Goal: Transaction & Acquisition: Purchase product/service

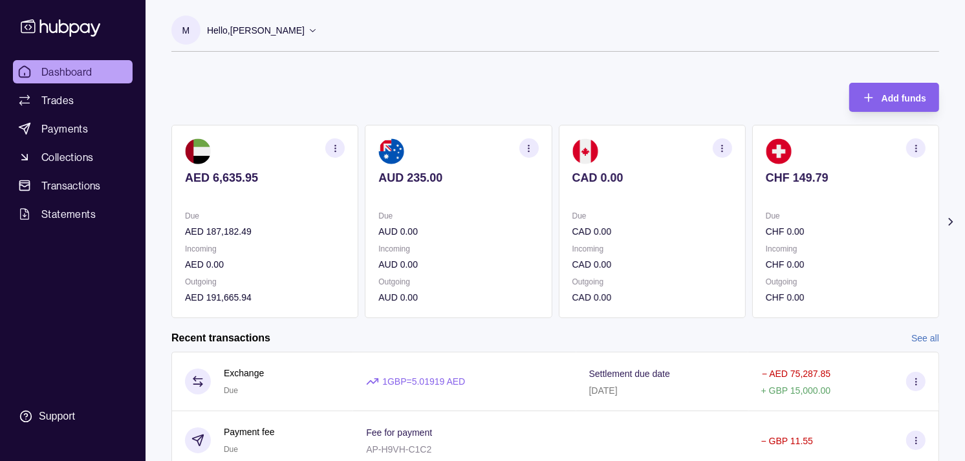
click at [656, 209] on p "Due" at bounding box center [652, 216] width 160 height 14
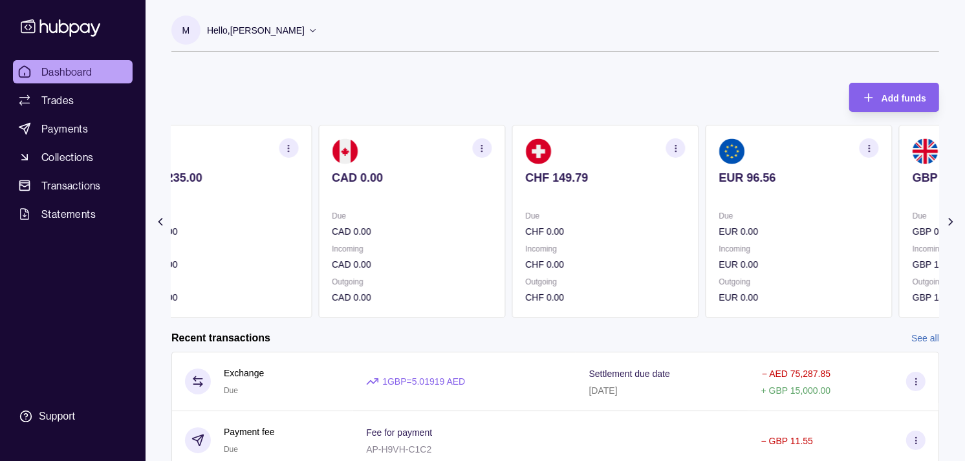
click at [657, 208] on section "CHF 149.79 Due CHF 0.00 Incoming CHF 0.00 Outgoing CHF 0.00" at bounding box center [605, 221] width 187 height 193
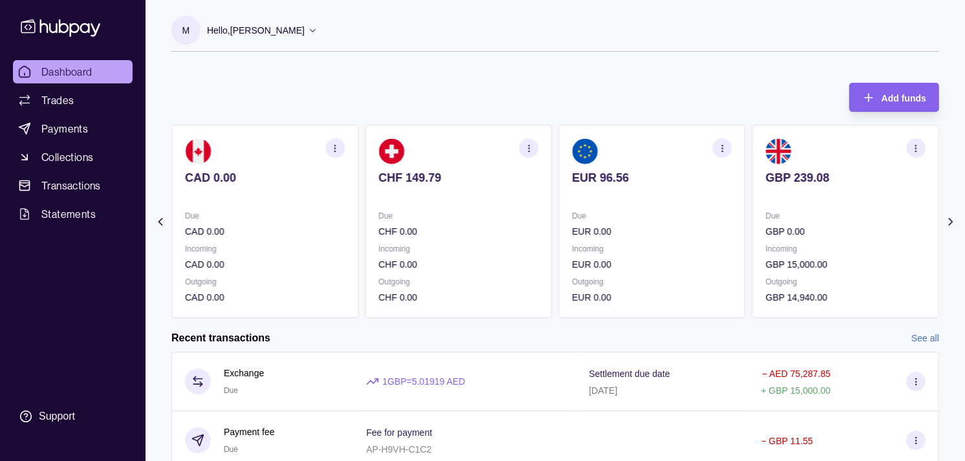
click at [608, 208] on section "EUR 96.56 Due EUR 0.00 Incoming EUR 0.00 Outgoing EUR 0.00" at bounding box center [652, 221] width 187 height 193
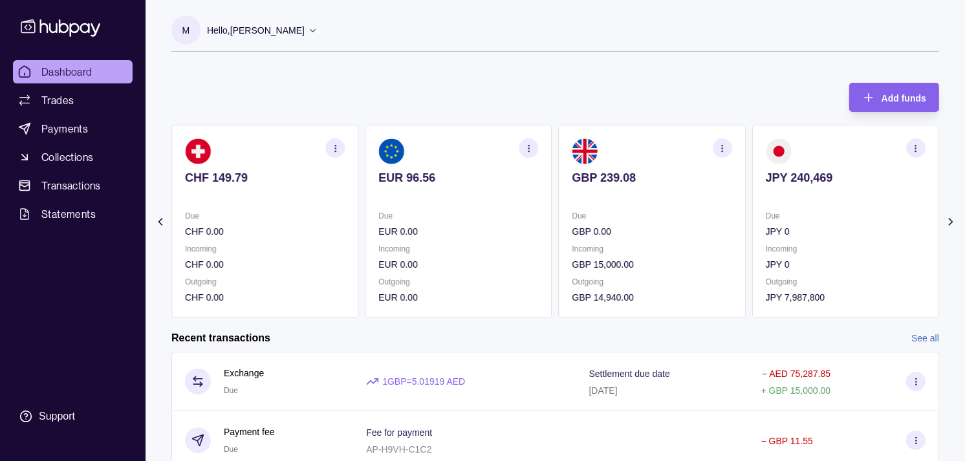
click at [519, 215] on div "Due EUR 0.00" at bounding box center [458, 224] width 160 height 30
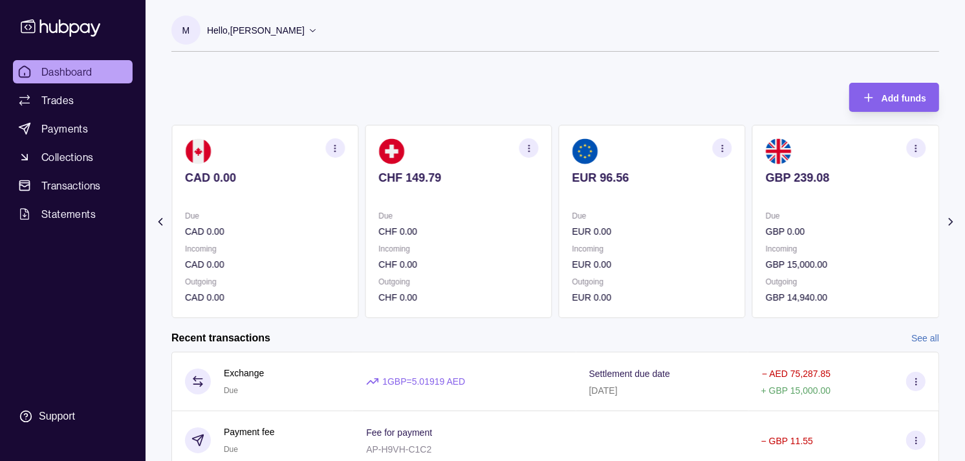
click at [532, 234] on p "CHF 0.00" at bounding box center [458, 231] width 160 height 14
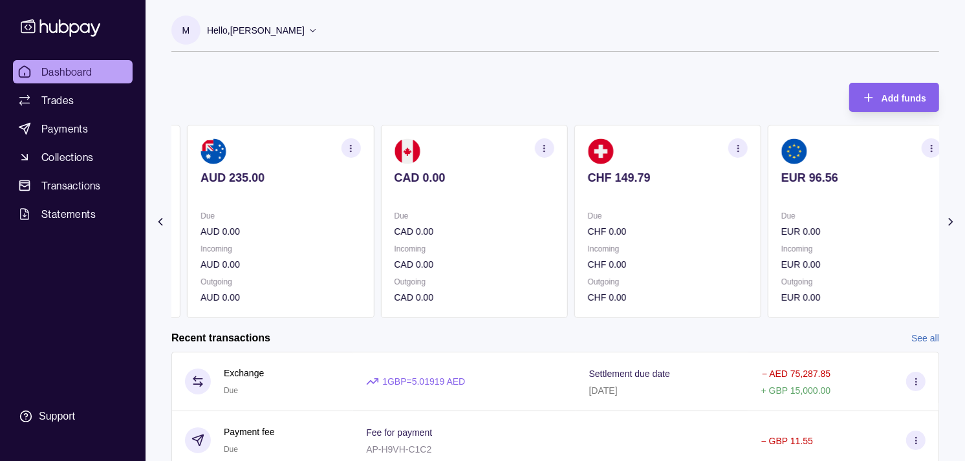
click at [498, 240] on div "Due CAD 0.00 Incoming CAD 0.00 Outgoing CAD 0.00" at bounding box center [474, 257] width 160 height 96
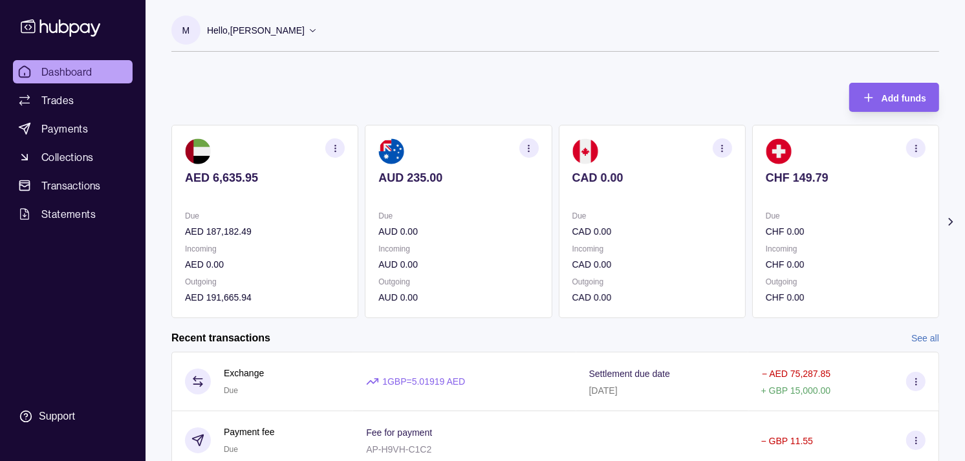
click at [503, 245] on div "Due AUD 0.00 Incoming AUD 0.00 Outgoing AUD 0.00" at bounding box center [458, 257] width 160 height 96
click at [766, 219] on p "Due" at bounding box center [846, 216] width 160 height 14
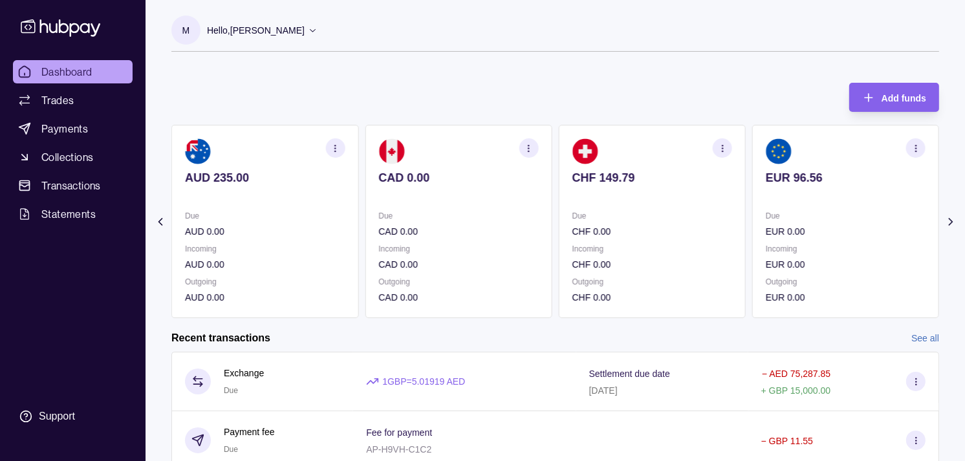
click at [766, 218] on p "Due" at bounding box center [846, 216] width 160 height 14
click at [69, 67] on span "Dashboard" at bounding box center [66, 72] width 51 height 16
click at [823, 243] on p "Incoming" at bounding box center [846, 249] width 160 height 14
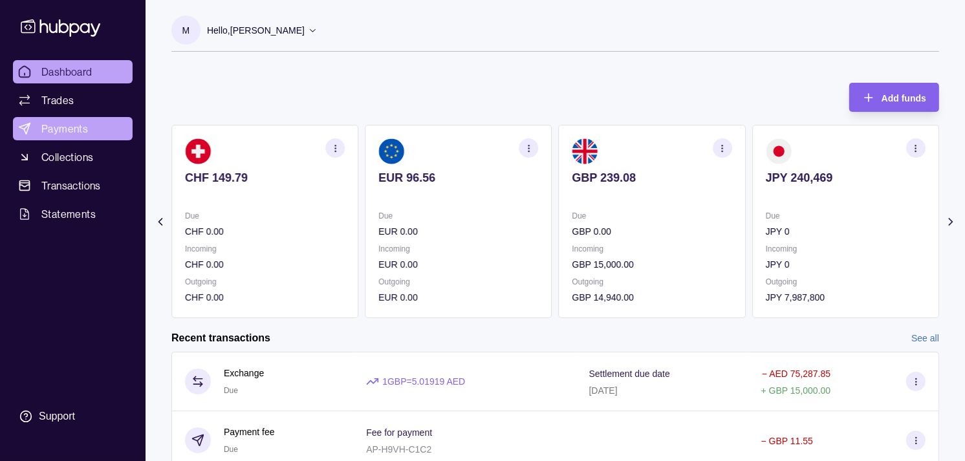
click at [89, 130] on link "Payments" at bounding box center [73, 128] width 120 height 23
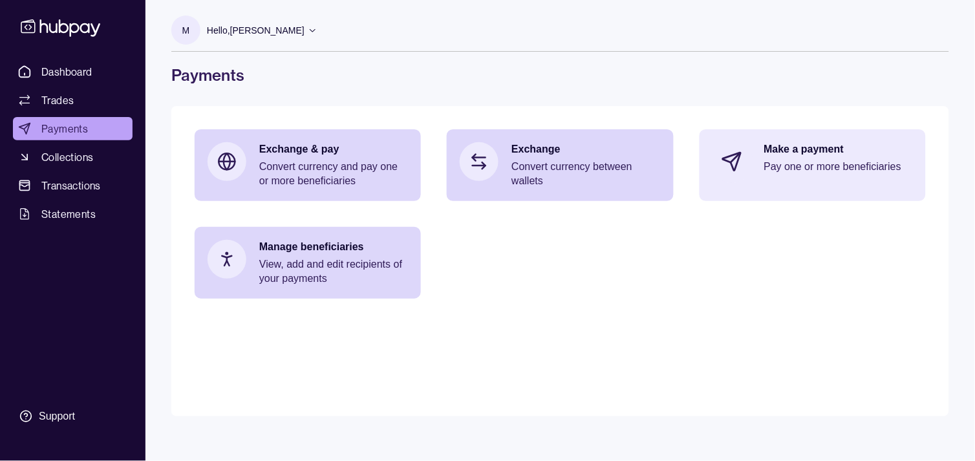
click at [756, 158] on div "Make a payment Pay one or more beneficiaries" at bounding box center [813, 161] width 226 height 65
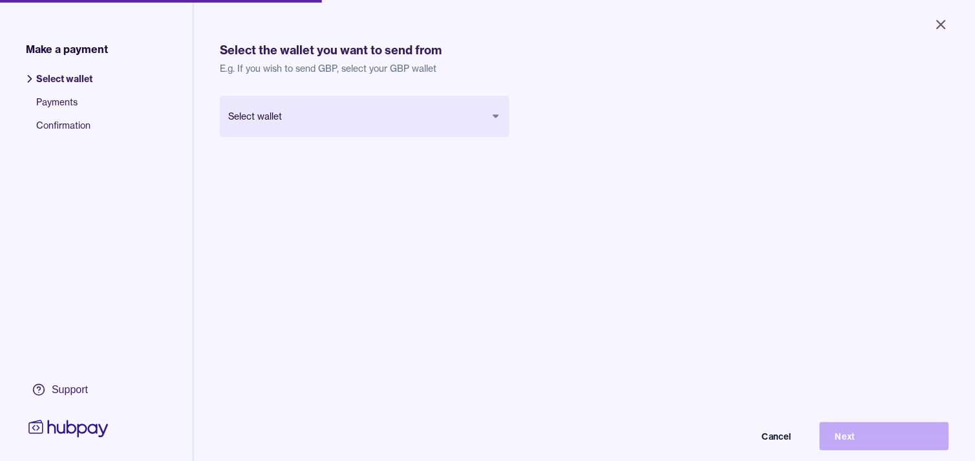
click at [479, 120] on body "Close Make a payment Select wallet Payments Confirmation Support Select the wal…" at bounding box center [487, 230] width 975 height 461
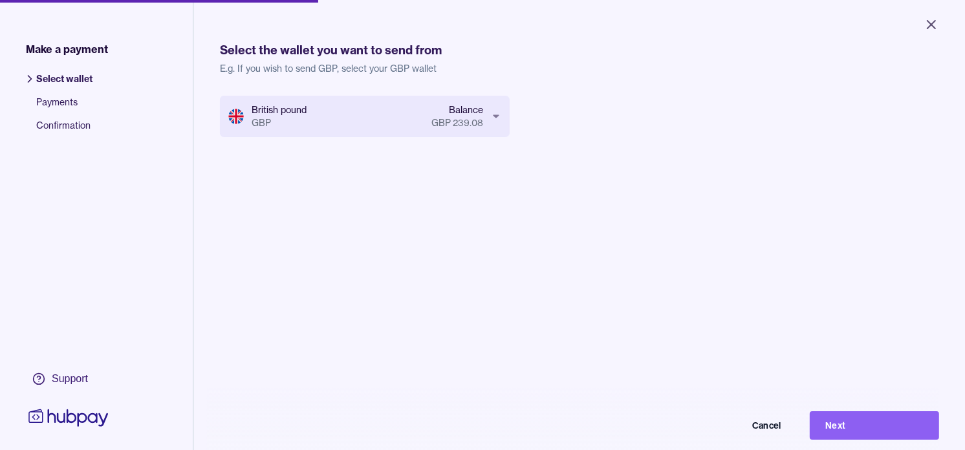
click at [875, 434] on button "Next" at bounding box center [874, 425] width 129 height 28
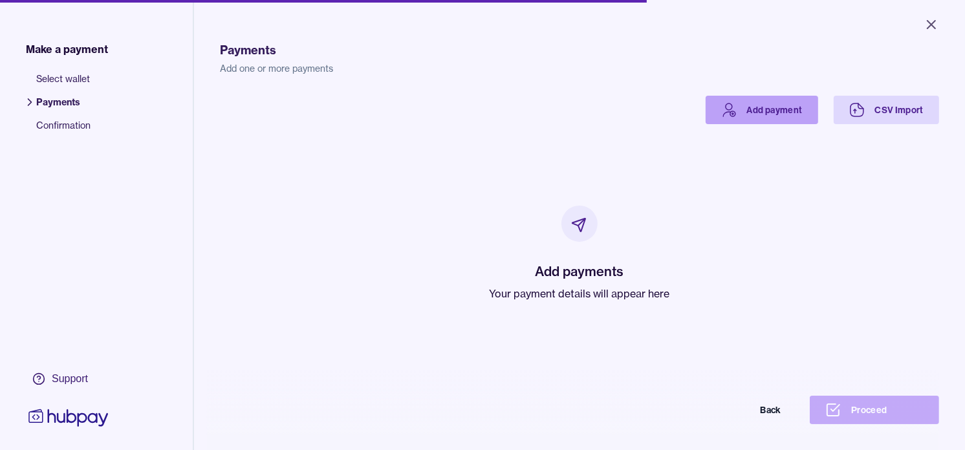
click at [750, 123] on link "Add payment" at bounding box center [762, 110] width 113 height 28
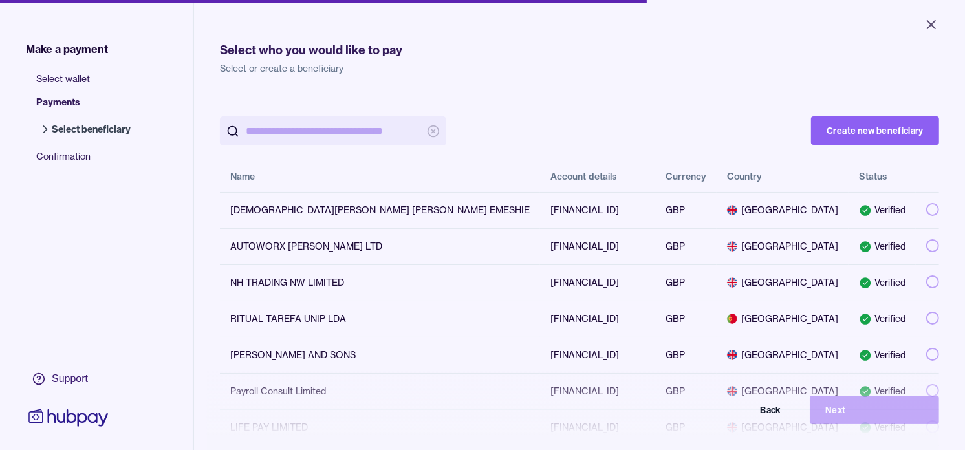
click at [312, 133] on input "search" at bounding box center [333, 130] width 175 height 29
paste input "**********"
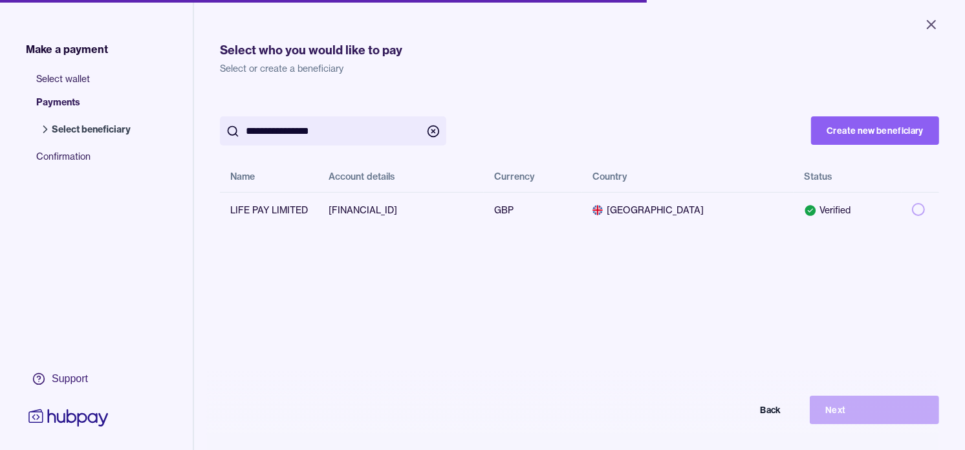
type input "**********"
click at [593, 107] on div "**********" at bounding box center [579, 162] width 719 height 133
click at [935, 18] on icon "Close" at bounding box center [932, 25] width 16 height 16
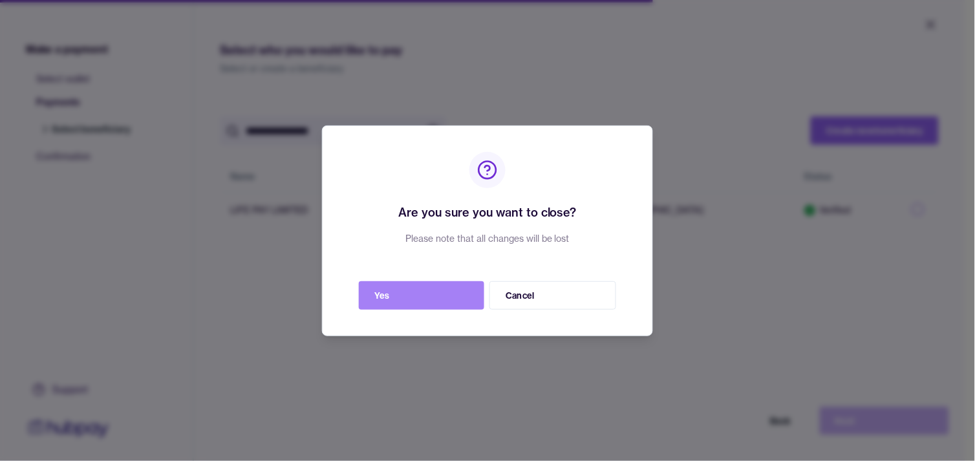
click at [448, 296] on button "Yes" at bounding box center [421, 295] width 125 height 28
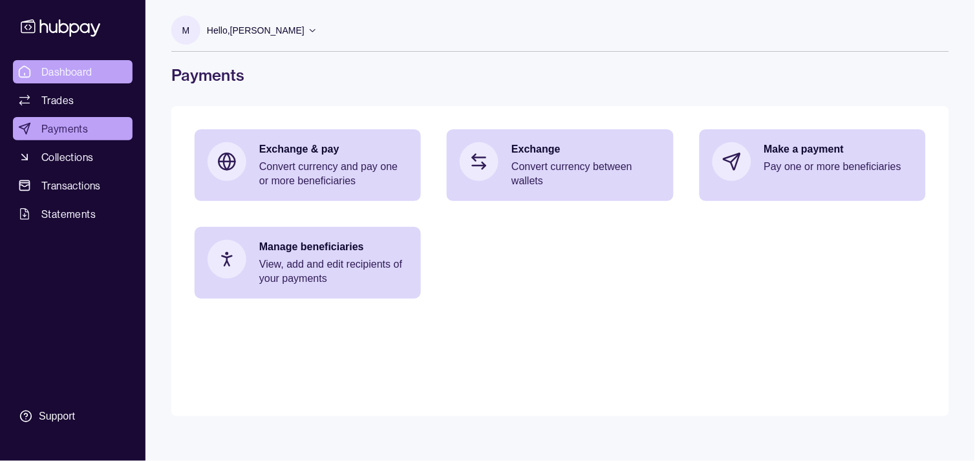
click at [80, 71] on span "Dashboard" at bounding box center [66, 72] width 51 height 16
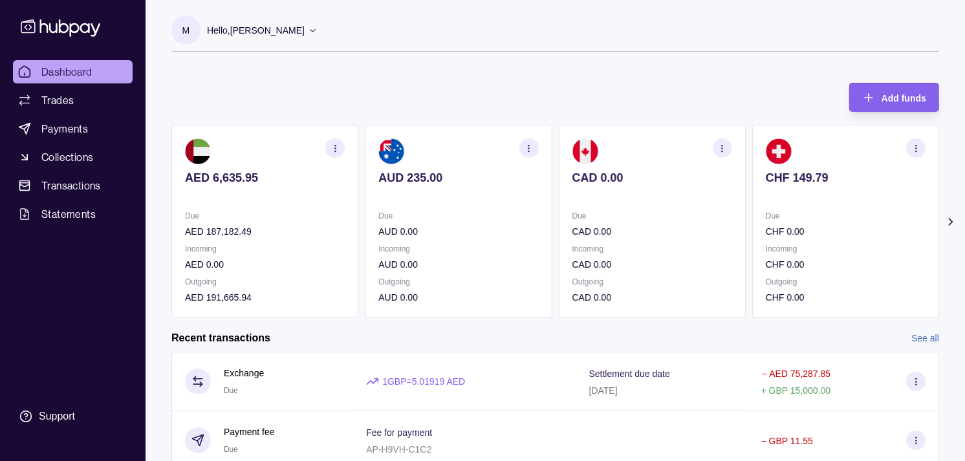
click at [768, 201] on p at bounding box center [846, 195] width 160 height 14
click at [774, 202] on p at bounding box center [846, 195] width 160 height 14
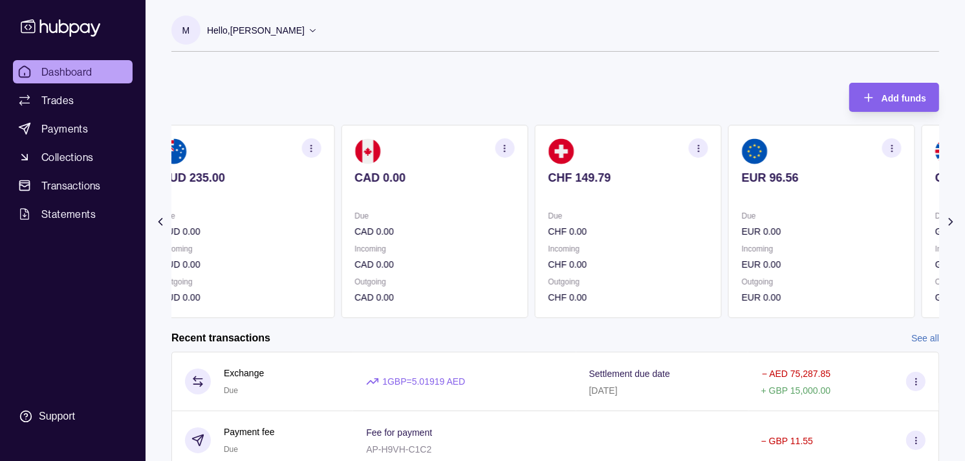
click at [785, 205] on section "EUR 96.56 Due EUR 0.00 Incoming EUR 0.00 Outgoing EUR 0.00" at bounding box center [821, 221] width 187 height 193
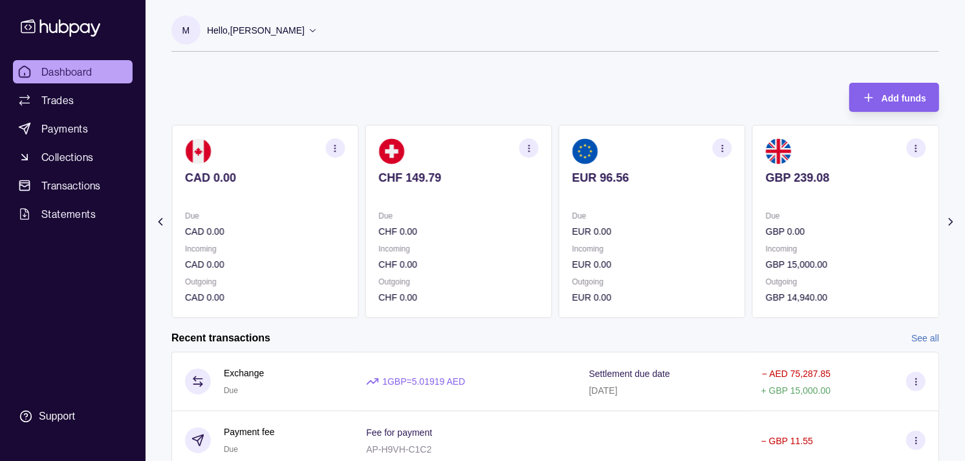
click at [783, 204] on section "GBP 239.08 Due GBP 0.00 Incoming GBP 15,000.00 Outgoing GBP 14,940.00" at bounding box center [845, 221] width 187 height 193
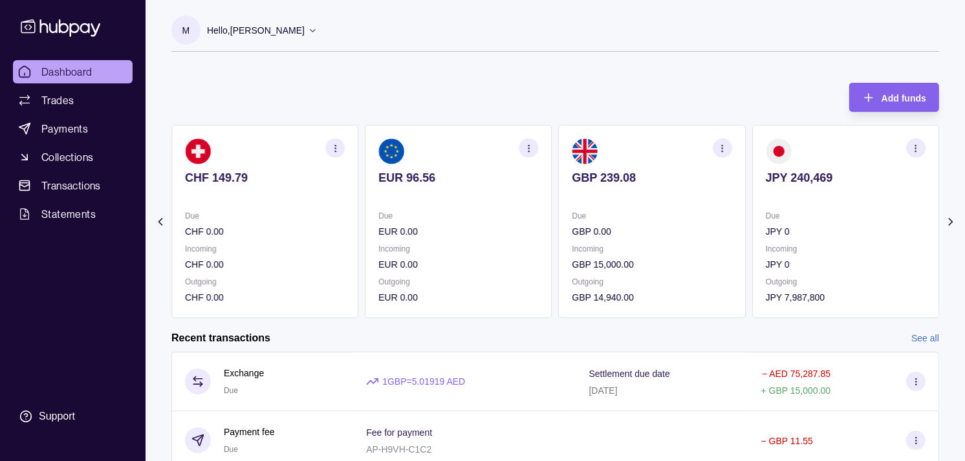
click at [726, 150] on icon "button" at bounding box center [722, 149] width 10 height 10
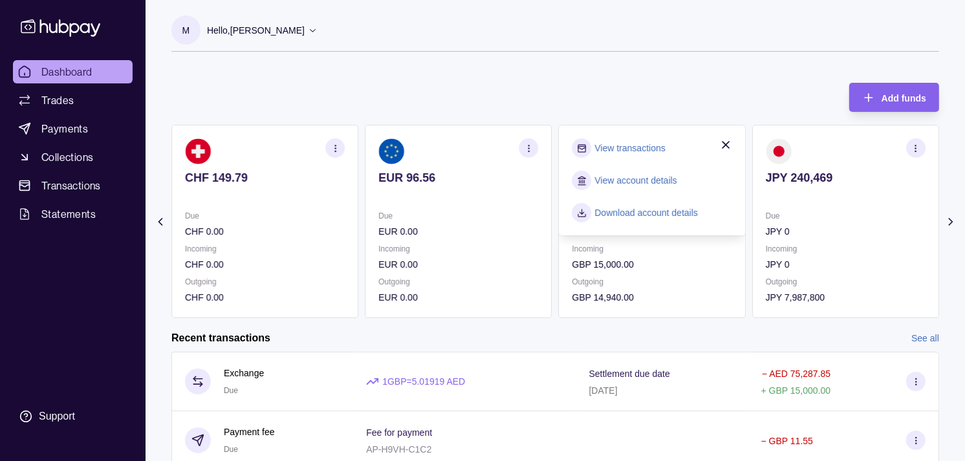
click at [653, 149] on link "View transactions" at bounding box center [630, 148] width 71 height 14
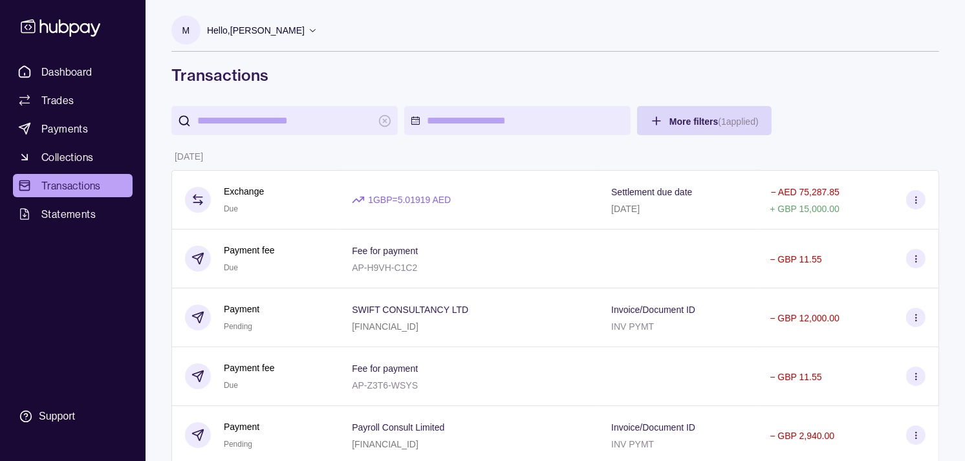
click at [281, 114] on input "search" at bounding box center [284, 120] width 175 height 29
paste input "**********"
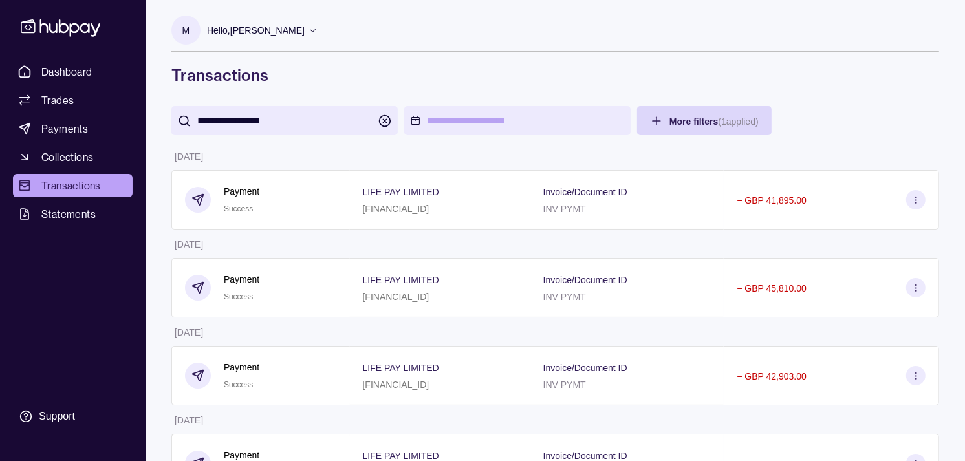
type input "**********"
click at [78, 125] on span "Payments" at bounding box center [64, 129] width 47 height 16
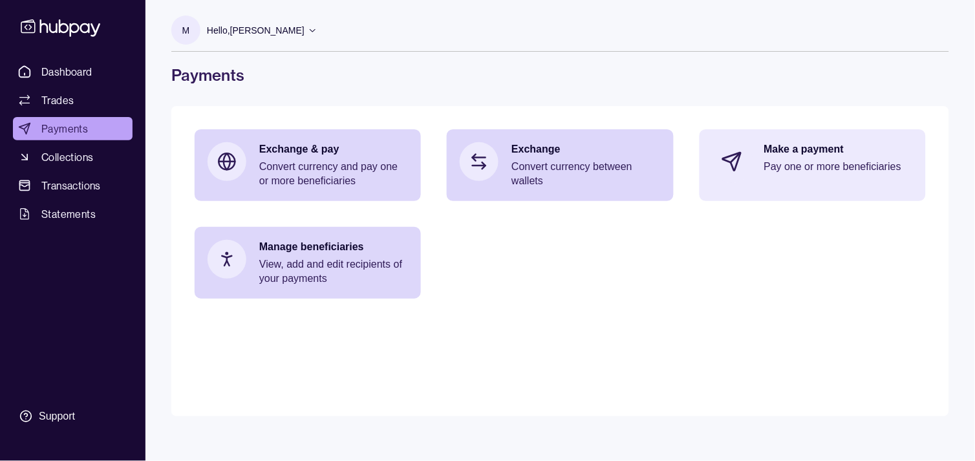
click at [820, 165] on p "Pay one or more beneficiaries" at bounding box center [839, 167] width 149 height 14
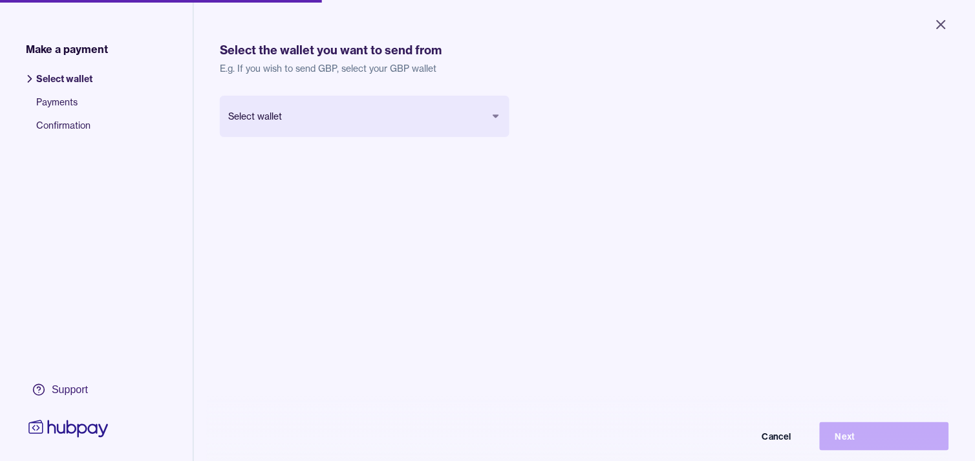
click at [430, 113] on body "Close Make a payment Select wallet Payments Confirmation Support Select the wal…" at bounding box center [487, 230] width 975 height 461
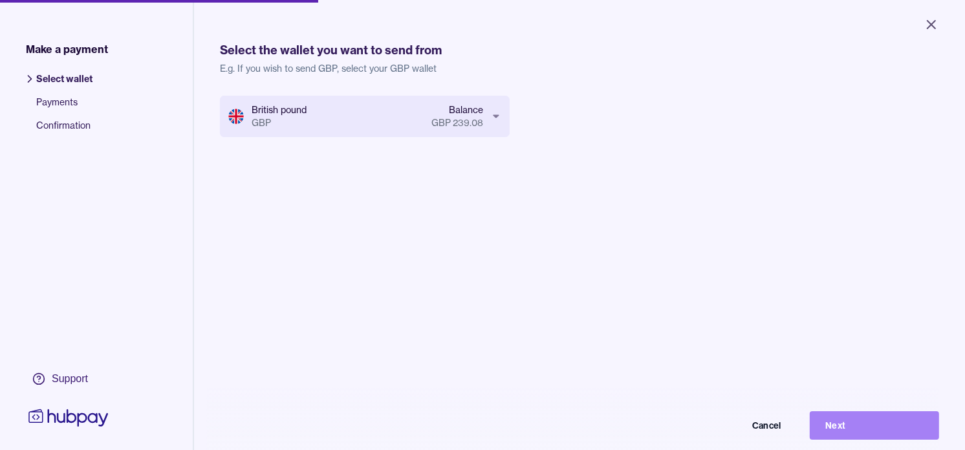
click at [889, 428] on button "Next" at bounding box center [874, 425] width 129 height 28
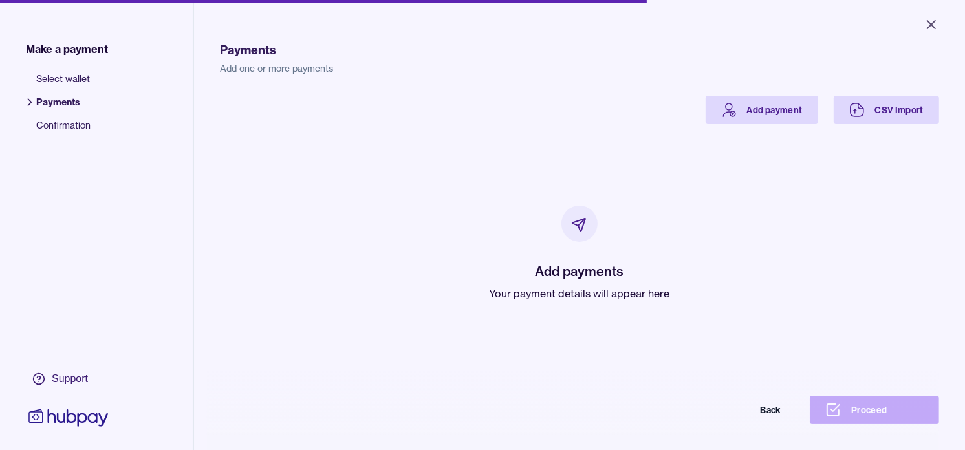
click at [734, 125] on div "Add payments Your payment details will appear here" at bounding box center [579, 253] width 688 height 259
click at [708, 116] on link "Add payment" at bounding box center [762, 110] width 113 height 28
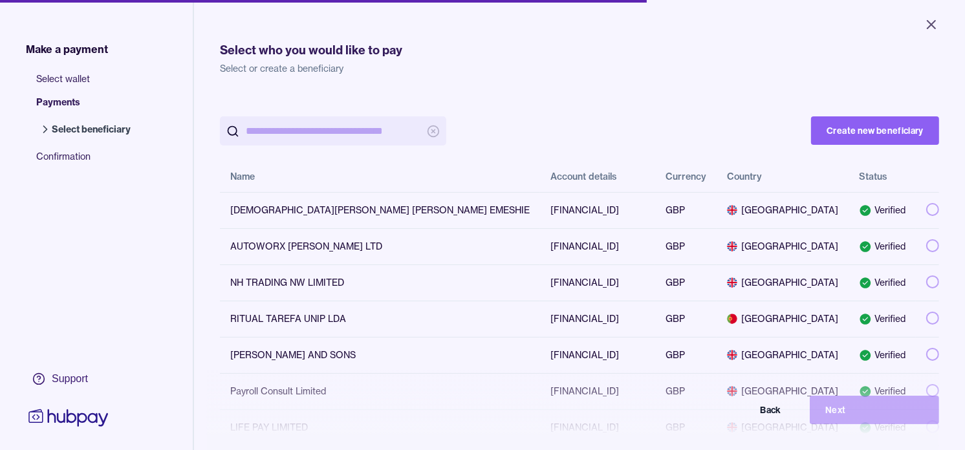
click at [384, 124] on input "search" at bounding box center [333, 130] width 175 height 29
paste input "**********"
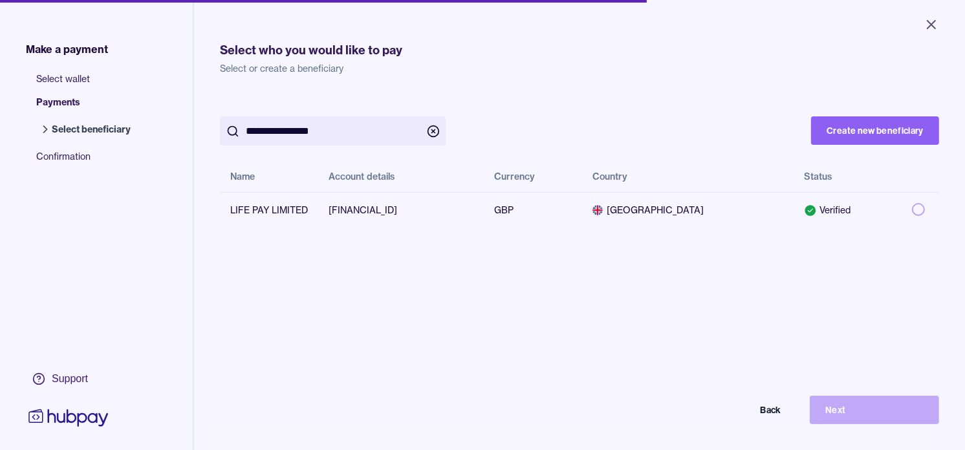
type input "**********"
click at [609, 97] on div "**********" at bounding box center [579, 162] width 719 height 133
click at [902, 213] on td at bounding box center [921, 210] width 38 height 36
click at [875, 417] on button "Next" at bounding box center [874, 410] width 129 height 28
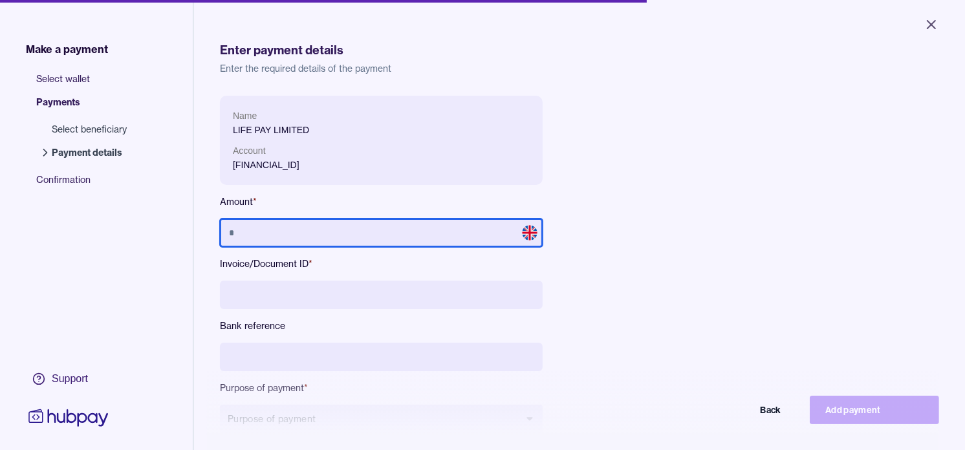
click at [384, 235] on input "text" at bounding box center [381, 233] width 323 height 28
type input "*********"
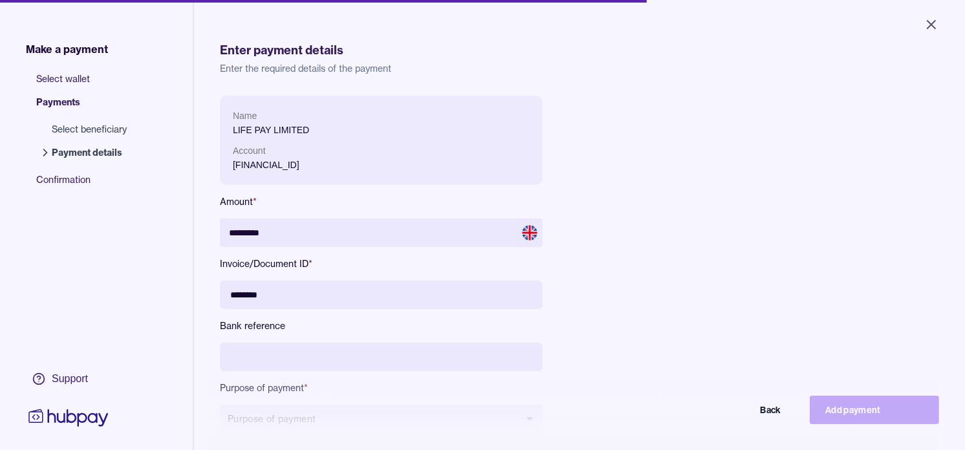
type input "********"
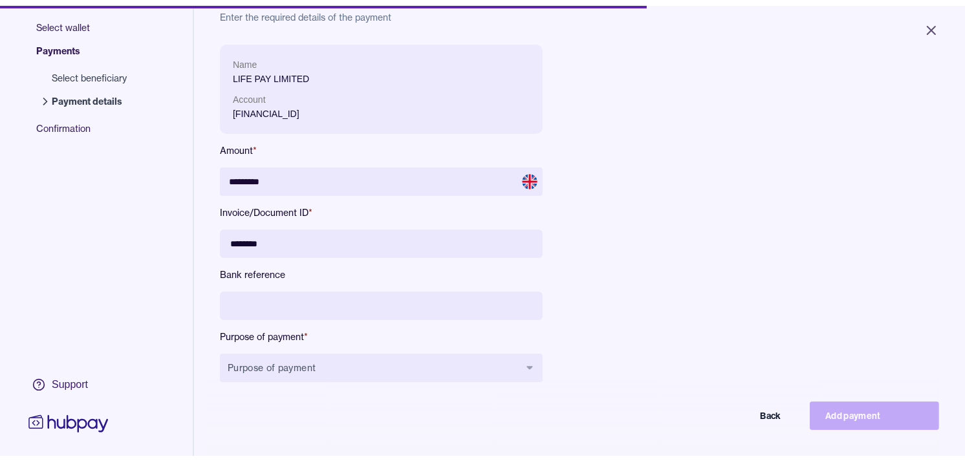
scroll to position [144, 0]
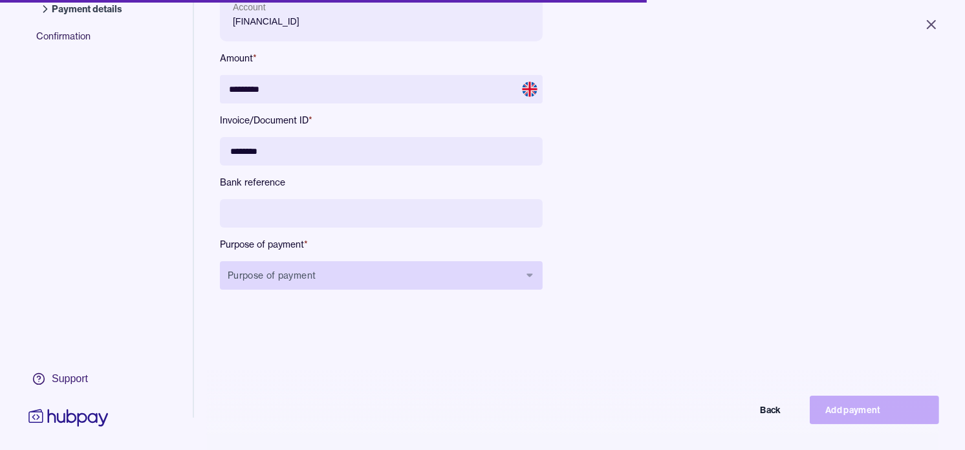
click at [430, 282] on button "Purpose of payment" at bounding box center [381, 275] width 323 height 28
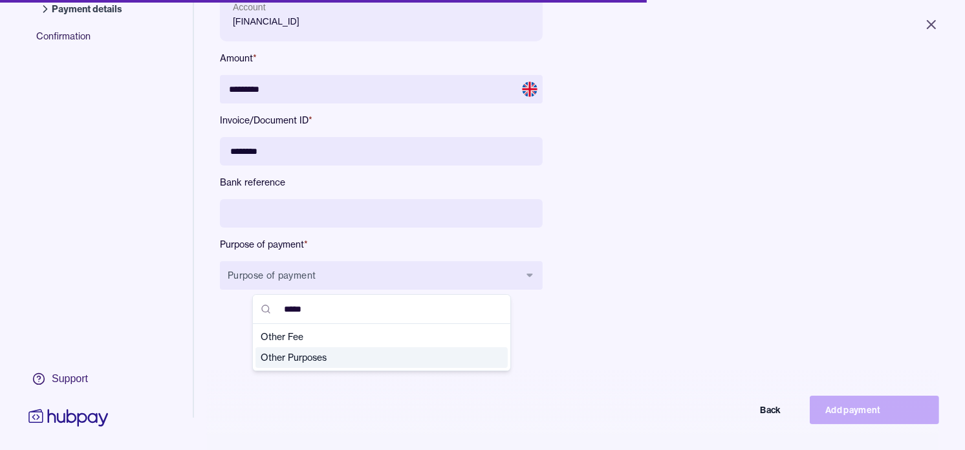
type input "*****"
click at [291, 360] on span "Other Purposes" at bounding box center [374, 357] width 226 height 13
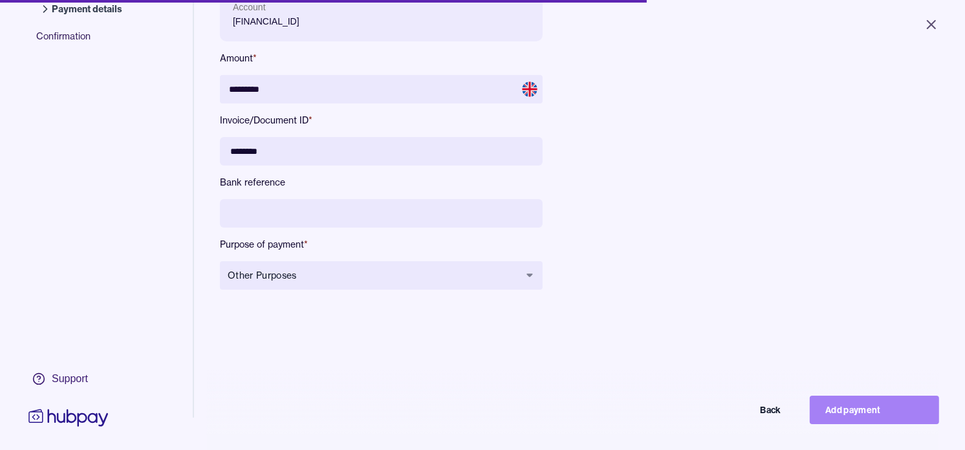
click at [891, 422] on button "Add payment" at bounding box center [874, 410] width 129 height 28
type input "*******"
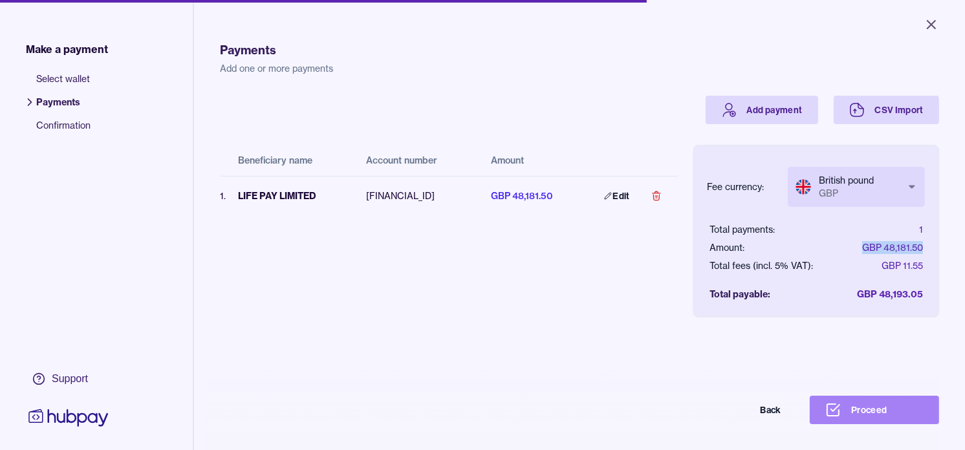
click at [895, 419] on button "Proceed" at bounding box center [874, 410] width 129 height 28
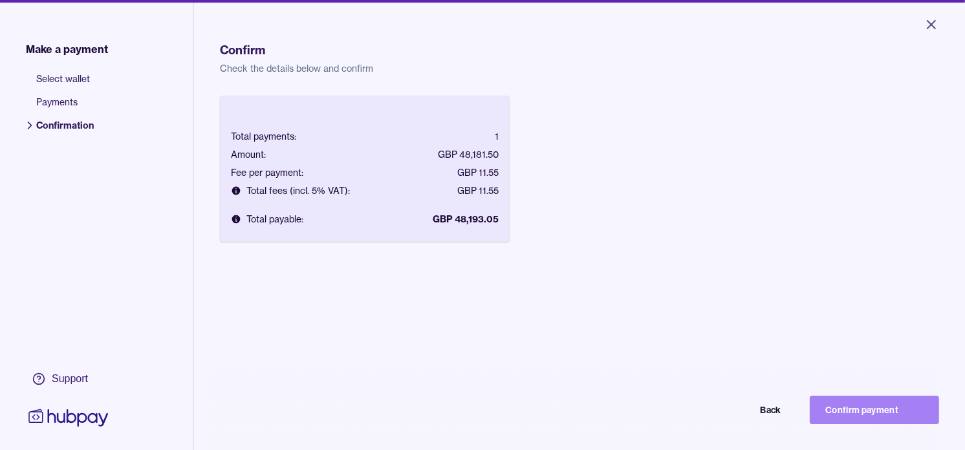
click at [882, 412] on button "Confirm payment" at bounding box center [874, 410] width 129 height 28
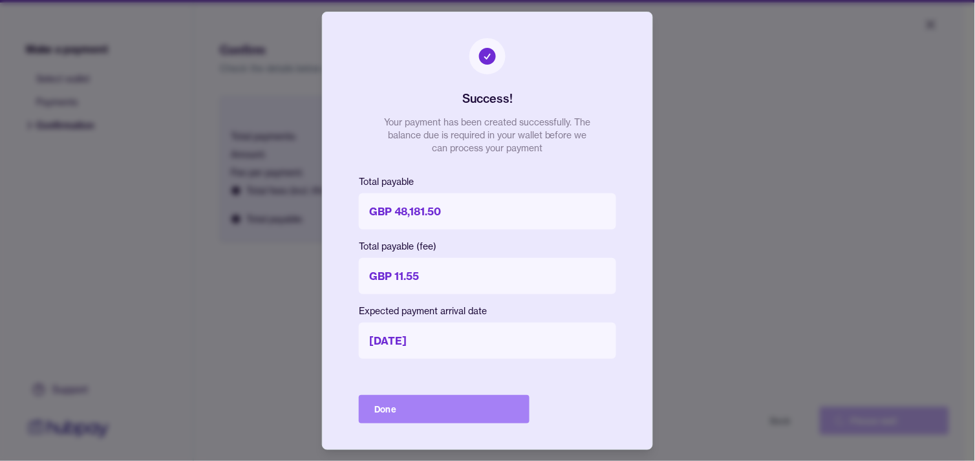
click at [437, 414] on button "Done" at bounding box center [444, 409] width 171 height 28
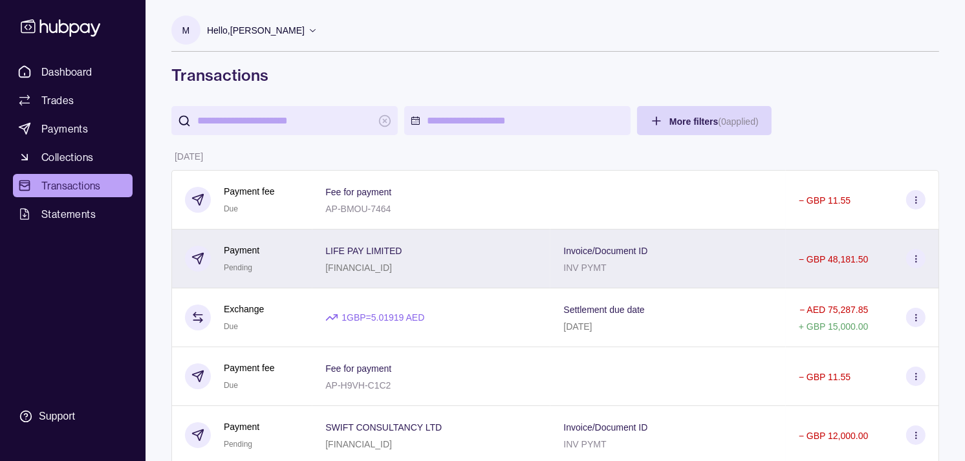
click at [373, 267] on p "GB78HBUK40115630851523" at bounding box center [358, 268] width 67 height 10
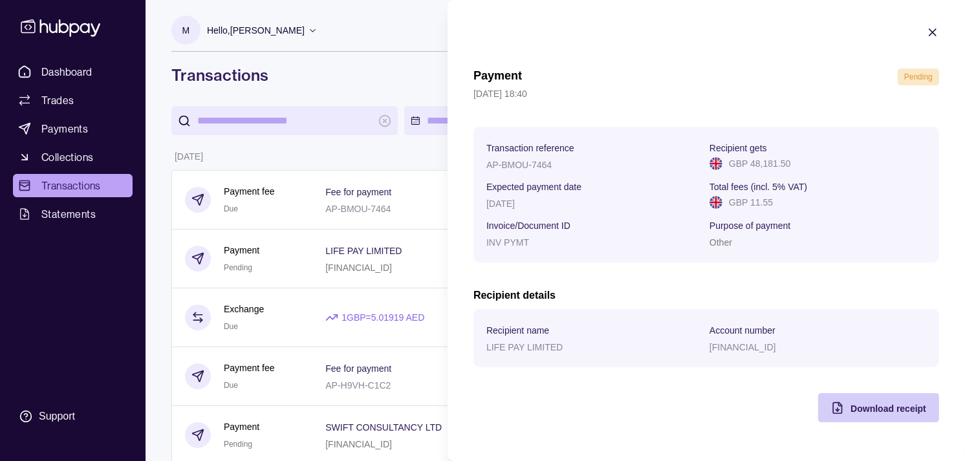
click at [856, 411] on span "Download receipt" at bounding box center [889, 409] width 76 height 10
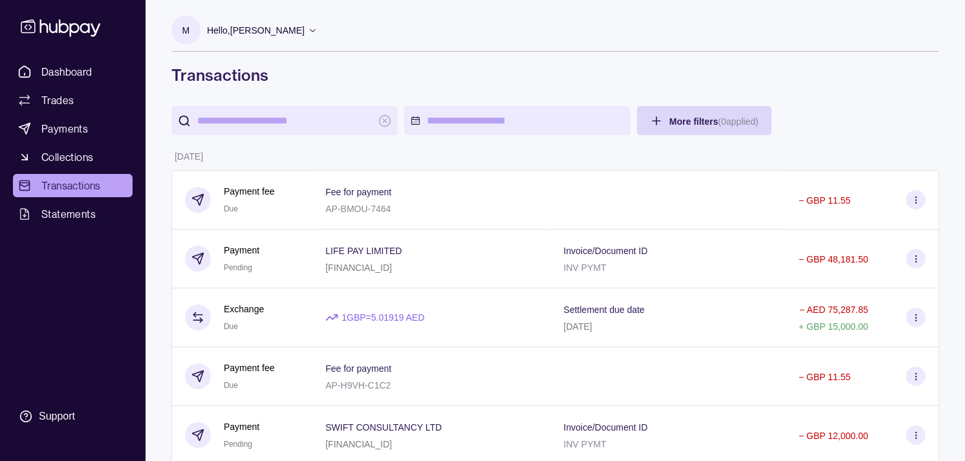
click at [91, 70] on span "Dashboard" at bounding box center [66, 72] width 51 height 16
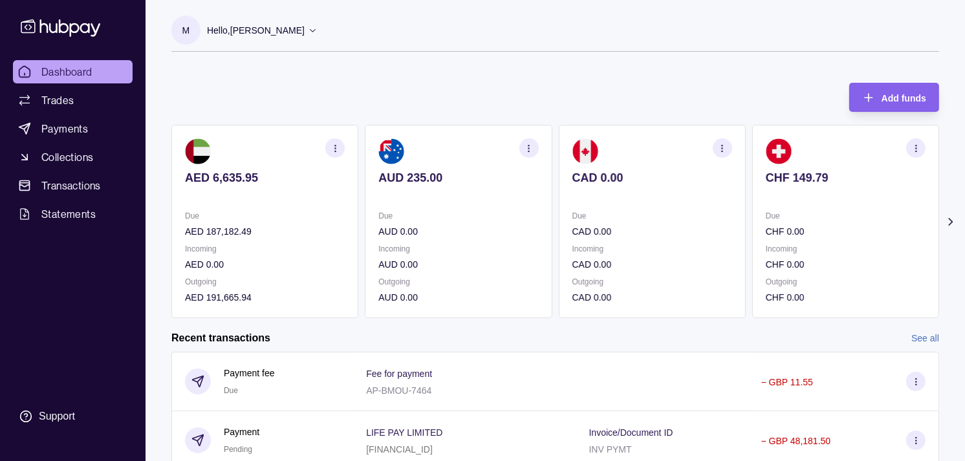
click at [801, 244] on p "Incoming" at bounding box center [846, 249] width 160 height 14
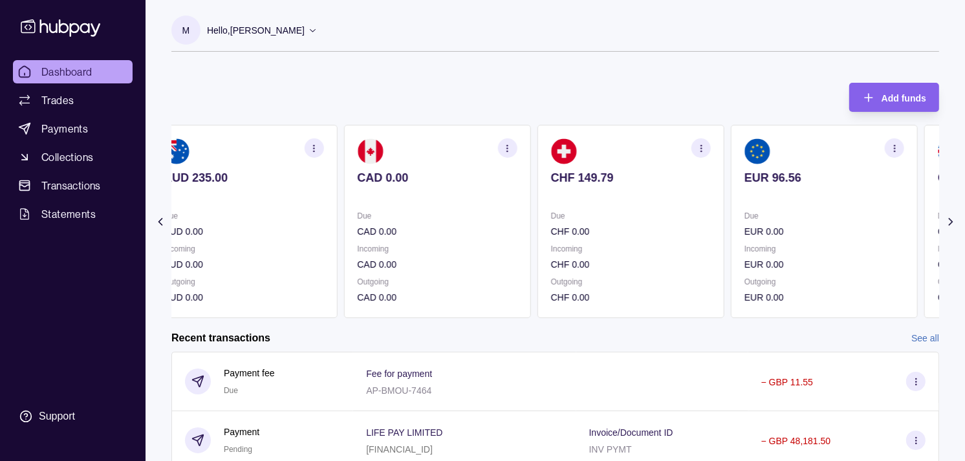
click at [783, 230] on p "EUR 0.00" at bounding box center [825, 231] width 160 height 14
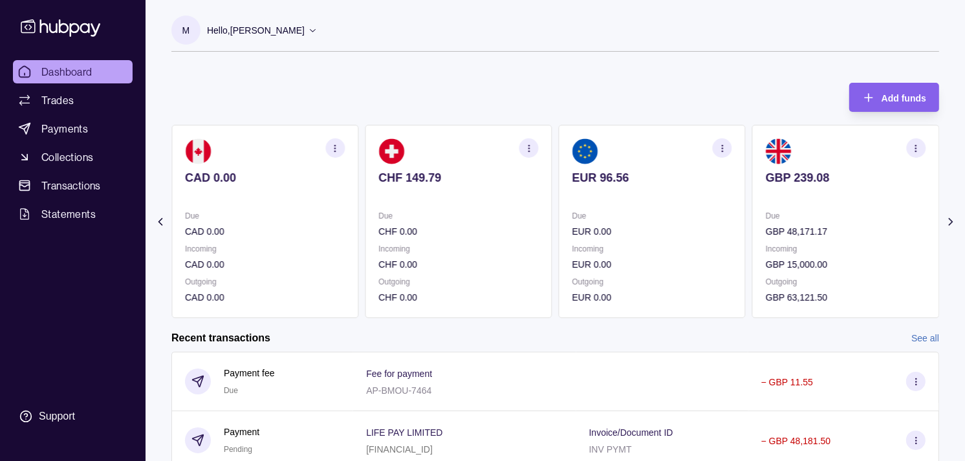
click at [768, 221] on div "Due GBP 48,171.17" at bounding box center [846, 224] width 160 height 30
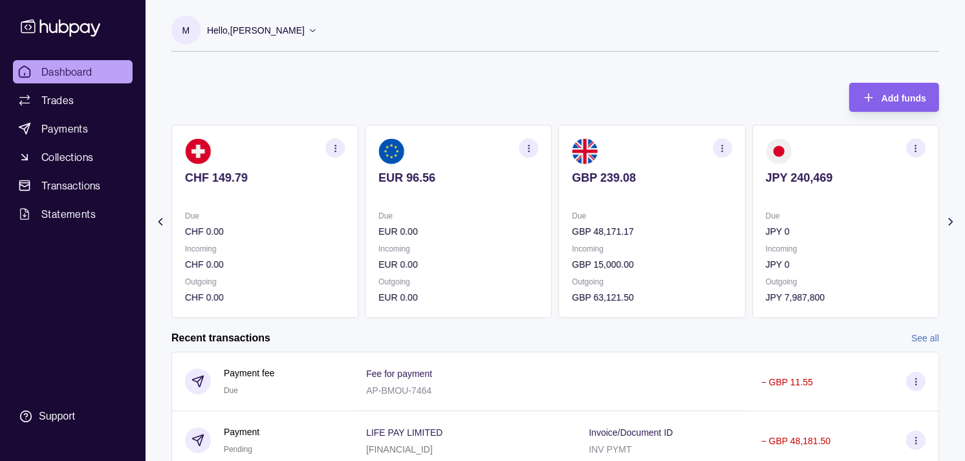
click at [799, 256] on p "Incoming" at bounding box center [846, 249] width 160 height 14
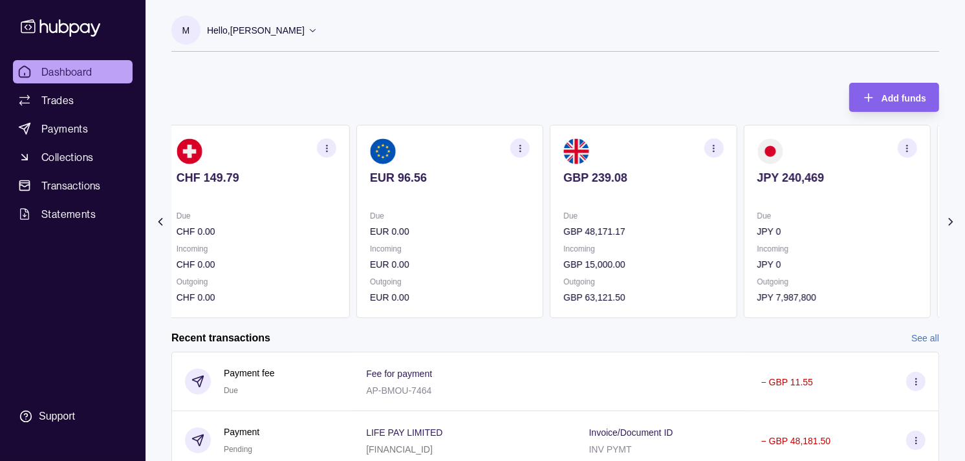
click at [800, 224] on p "JPY 0" at bounding box center [837, 231] width 160 height 14
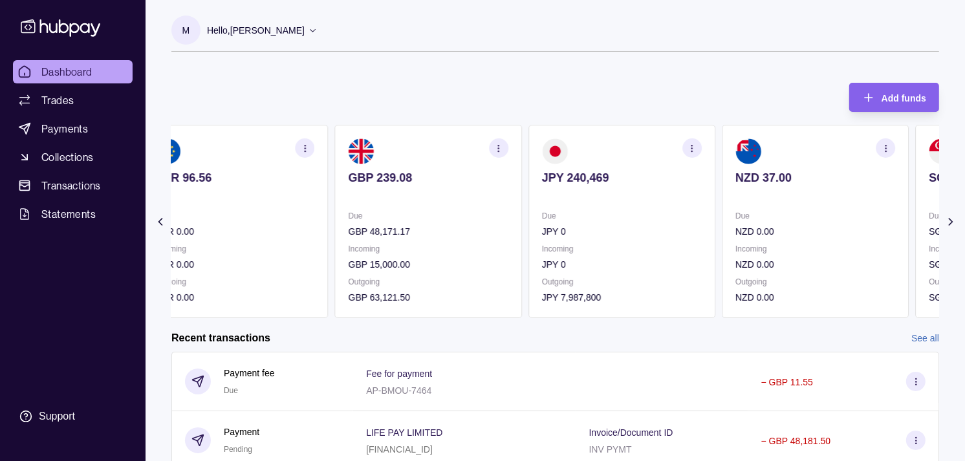
click at [735, 216] on div "Due NZD 0.00" at bounding box center [815, 224] width 160 height 30
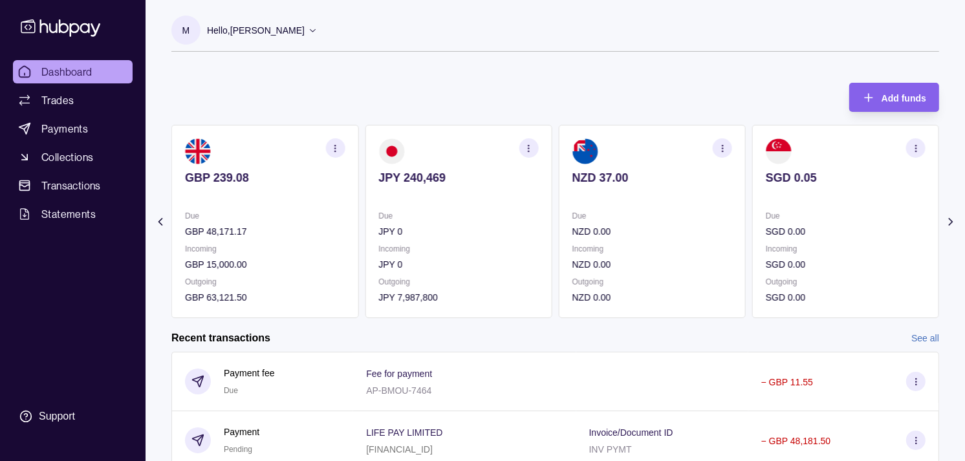
click at [766, 209] on p "Due" at bounding box center [846, 216] width 160 height 14
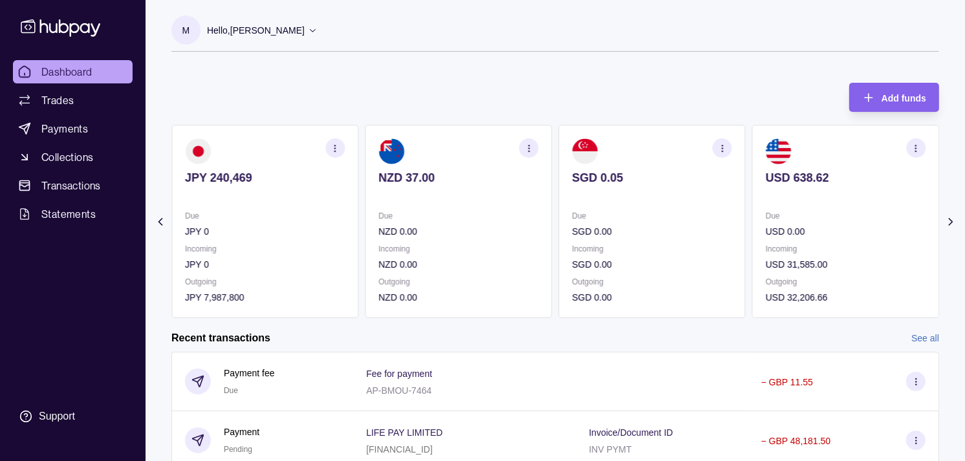
click at [752, 207] on section "USD 638.62 Due USD 0.00 Incoming USD 31,585.00 Outgoing USD 32,206.66" at bounding box center [845, 221] width 187 height 193
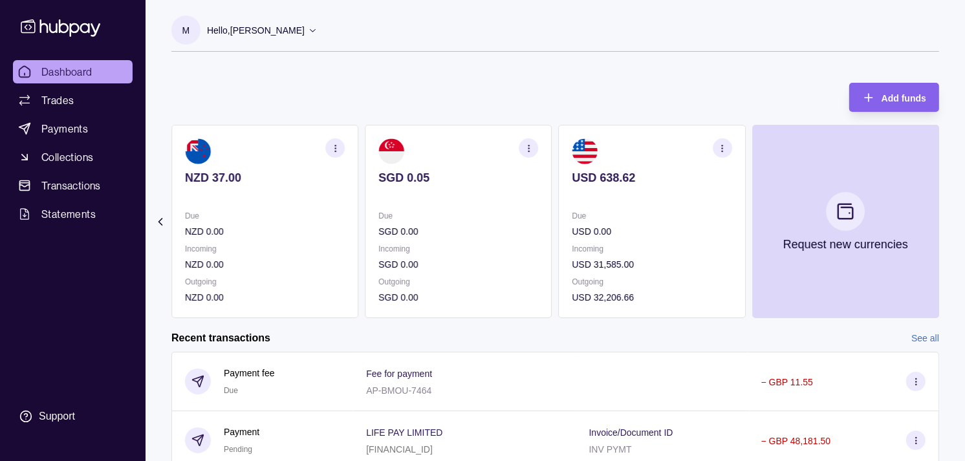
click at [502, 199] on section "SGD 0.05 Due SGD 0.00 Incoming SGD 0.00 Outgoing SGD 0.00" at bounding box center [458, 221] width 187 height 193
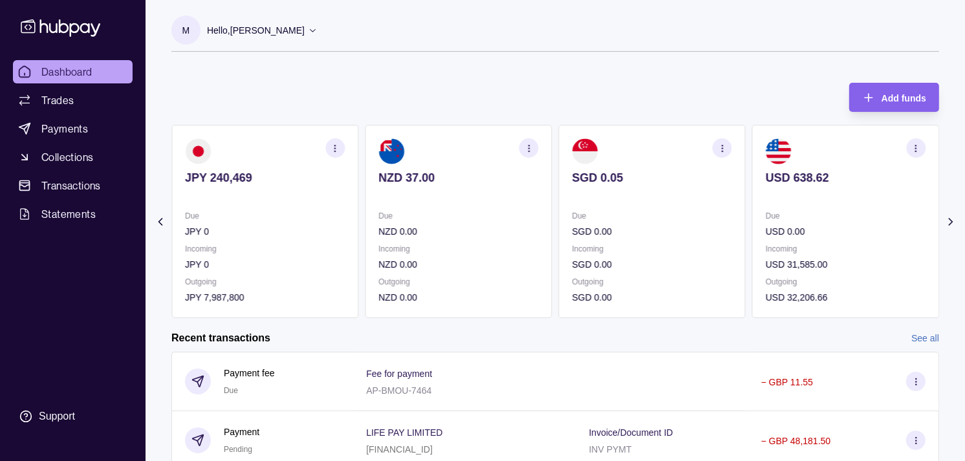
click at [474, 196] on section "NZD 37.00 Due NZD 0.00 Incoming NZD 0.00 Outgoing NZD 0.00" at bounding box center [458, 221] width 187 height 193
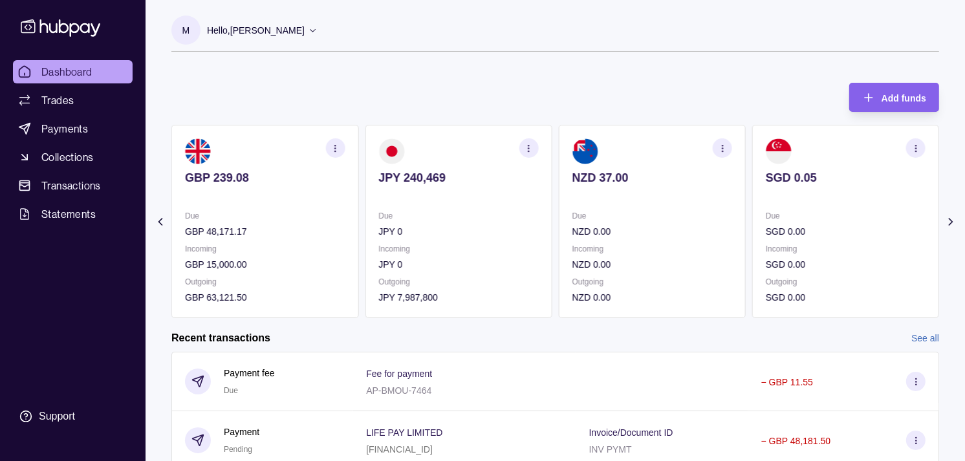
click at [334, 146] on icon "button" at bounding box center [336, 149] width 10 height 10
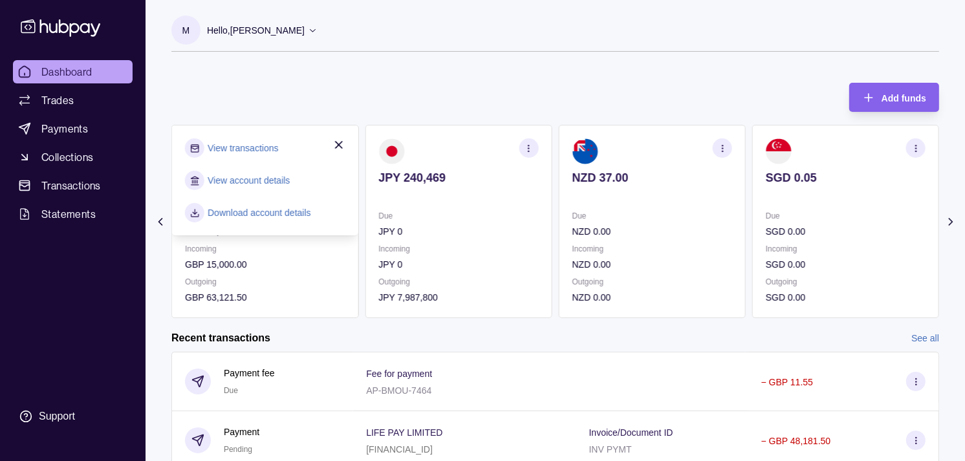
click at [261, 146] on link "View transactions" at bounding box center [243, 148] width 71 height 14
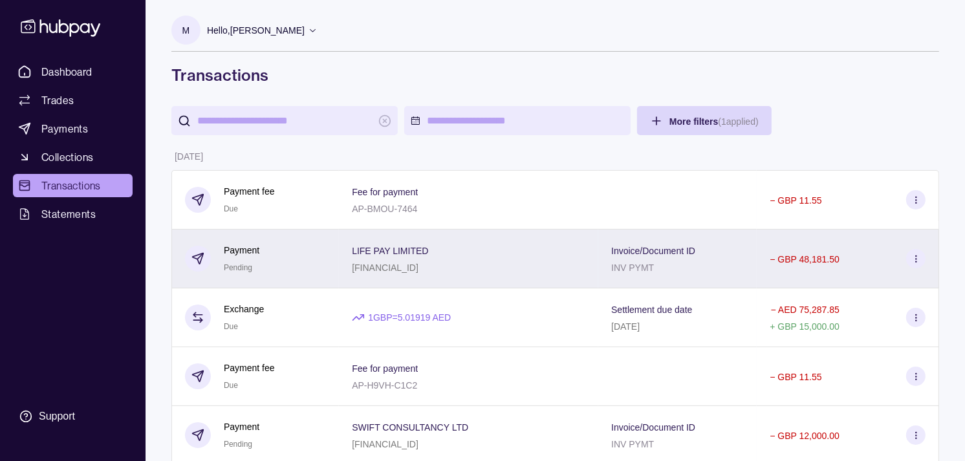
click at [329, 245] on div "Payment Pending" at bounding box center [255, 259] width 168 height 59
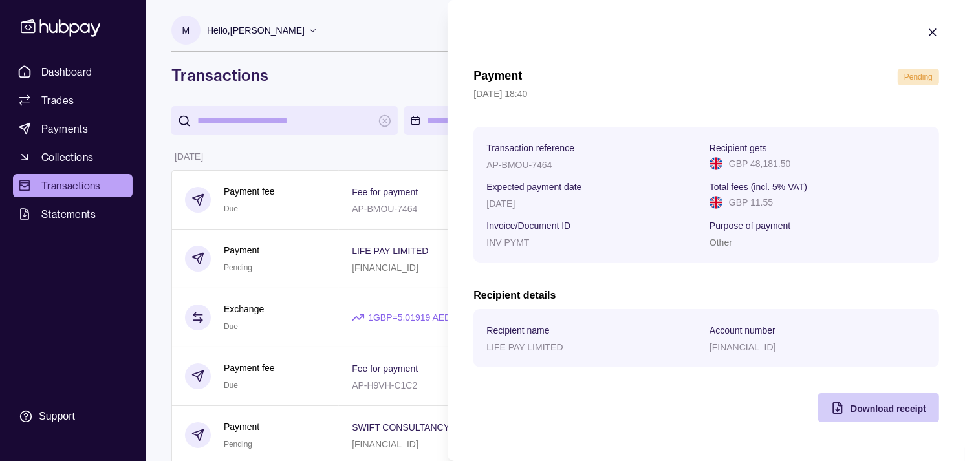
click at [862, 413] on span "Download receipt" at bounding box center [889, 409] width 76 height 10
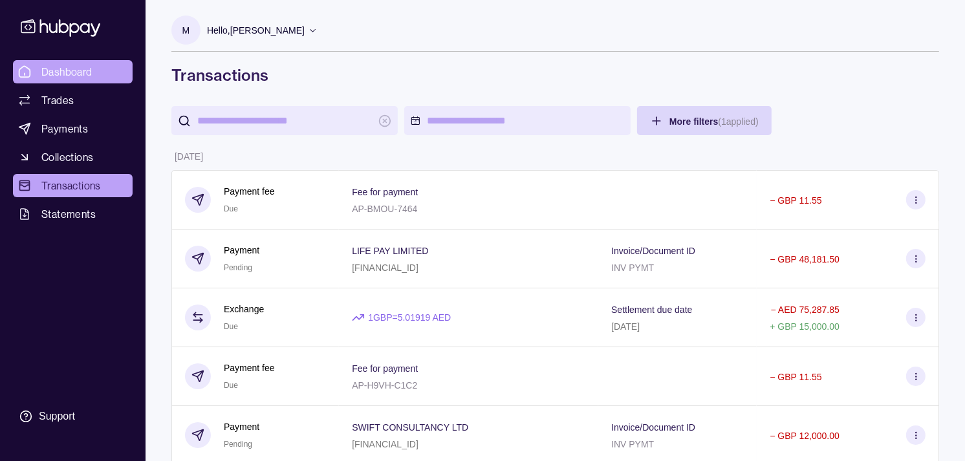
click at [78, 80] on link "Dashboard" at bounding box center [73, 71] width 120 height 23
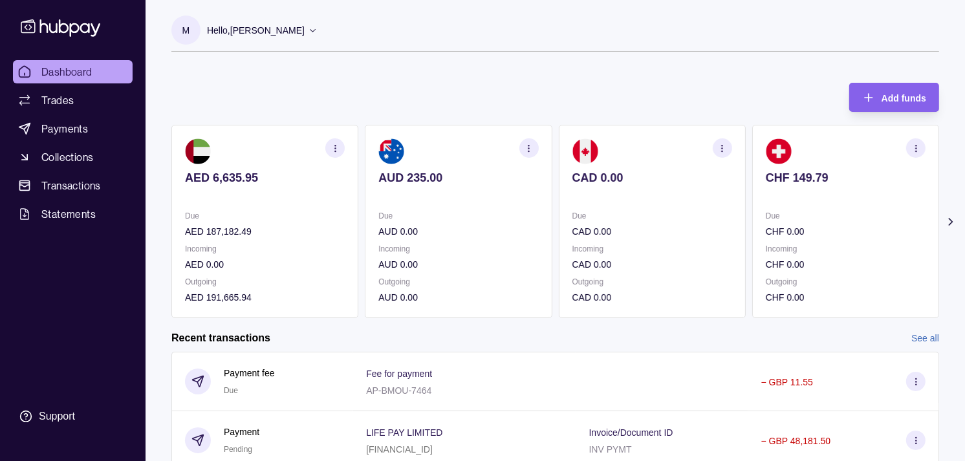
click at [668, 217] on section "CAD 0.00 Due CAD 0.00 Incoming CAD 0.00 Outgoing CAD 0.00" at bounding box center [652, 221] width 187 height 193
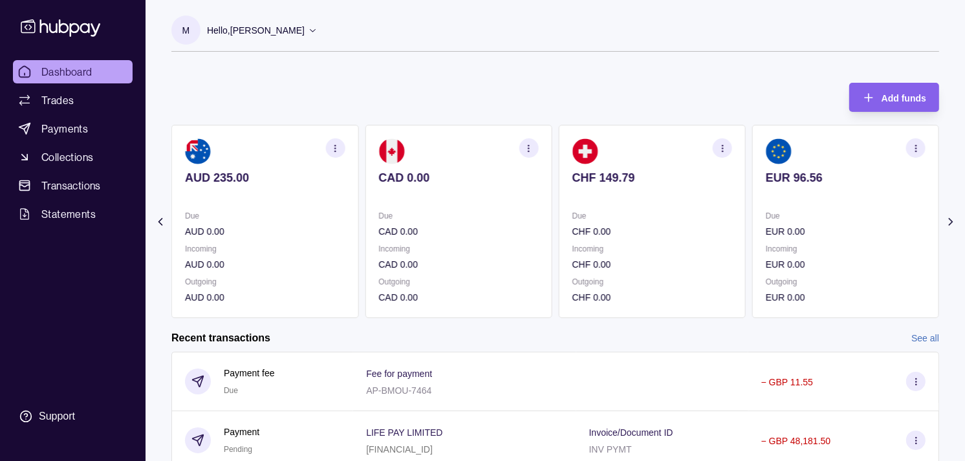
click at [752, 227] on section "EUR 96.56 Due EUR 0.00 Incoming EUR 0.00 Outgoing EUR 0.00" at bounding box center [845, 221] width 187 height 193
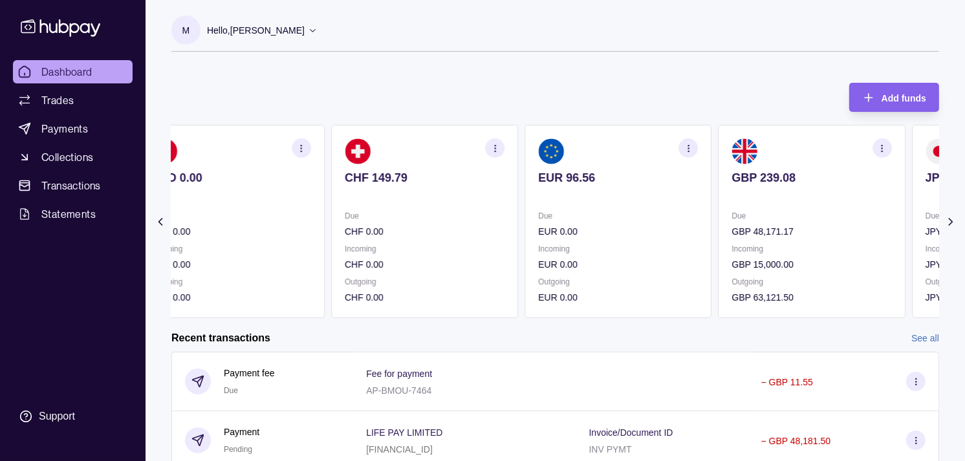
click at [666, 172] on section "EUR 96.56 Due EUR 0.00 Incoming EUR 0.00 Outgoing EUR 0.00" at bounding box center [618, 221] width 187 height 193
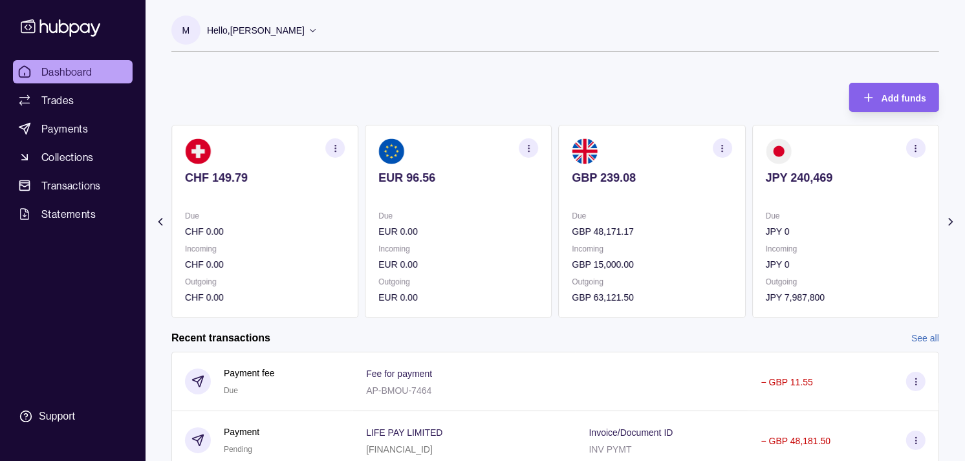
drag, startPoint x: 751, startPoint y: 247, endPoint x: 735, endPoint y: 247, distance: 16.2
click at [735, 247] on div "AED 6,635.95 Due AED 187,182.49 Incoming AED 0.00 Outgoing AED 191,665.94 AUD 2…" at bounding box center [555, 221] width 768 height 193
click at [528, 100] on div "Add funds AED 6,635.95 Due AED 187,182.49 Incoming AED 0.00 Outgoing AED 191,66…" at bounding box center [555, 194] width 768 height 248
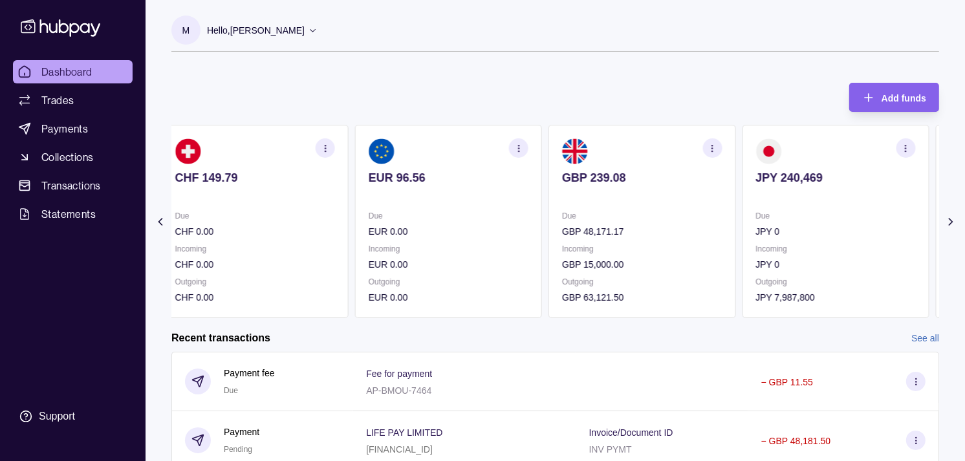
click at [797, 249] on p "Incoming" at bounding box center [836, 249] width 160 height 14
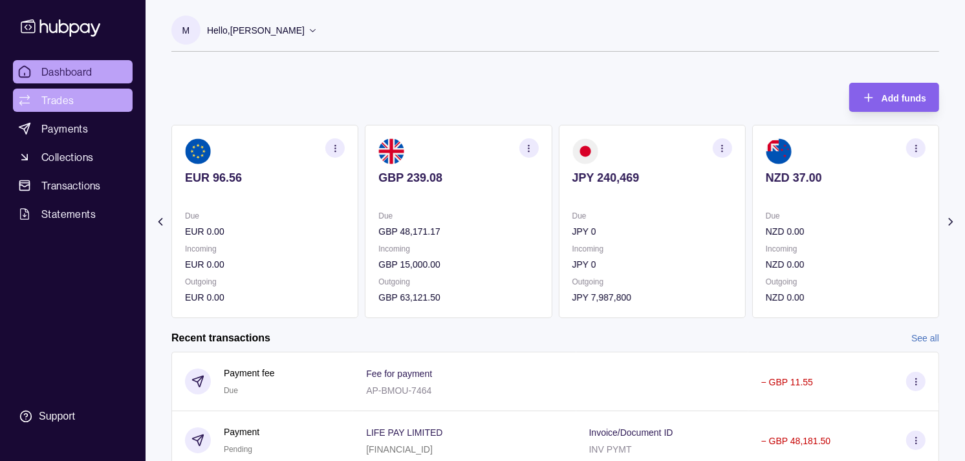
click at [72, 95] on span "Trades" at bounding box center [57, 101] width 32 height 16
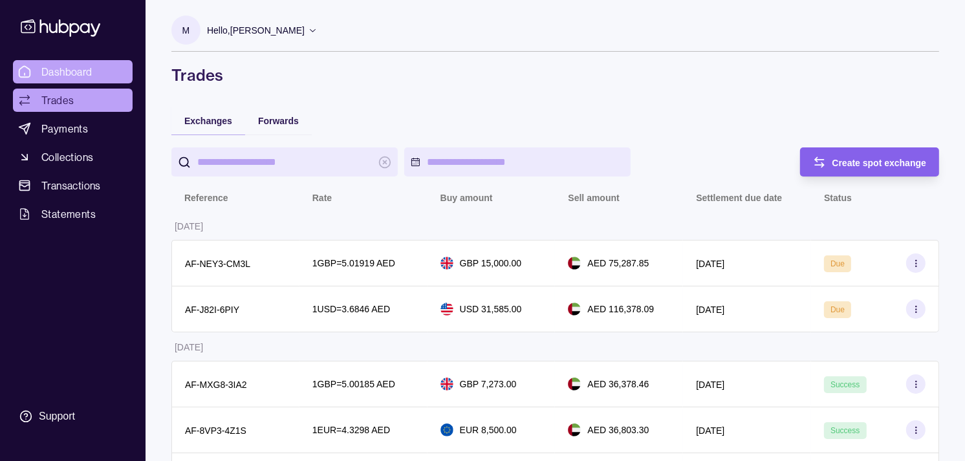
drag, startPoint x: 89, startPoint y: 72, endPoint x: 100, endPoint y: 81, distance: 13.3
click at [89, 72] on span "Dashboard" at bounding box center [66, 72] width 51 height 16
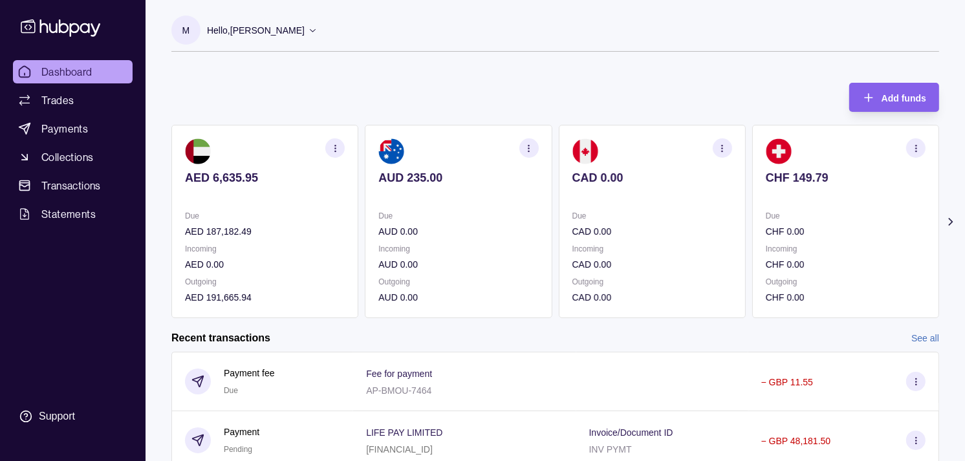
click at [280, 30] on p "Hello, Muralenath Nadarajah" at bounding box center [256, 30] width 98 height 14
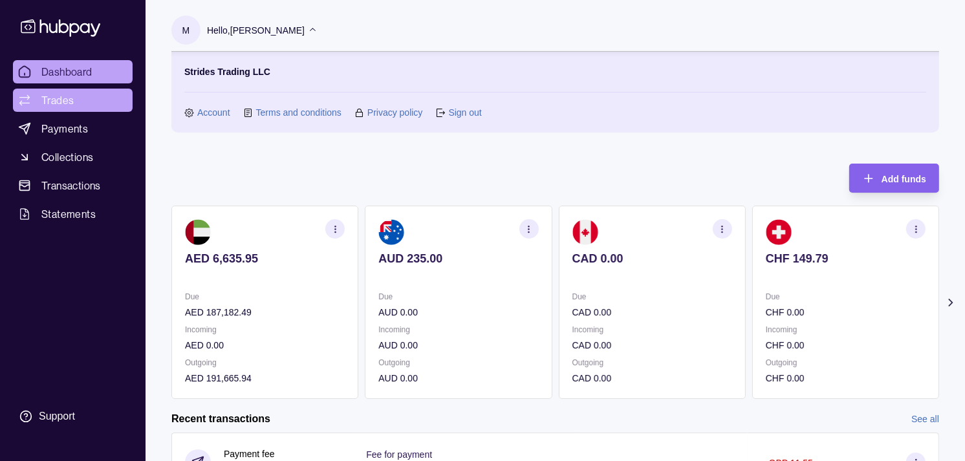
click at [56, 102] on span "Trades" at bounding box center [57, 101] width 32 height 16
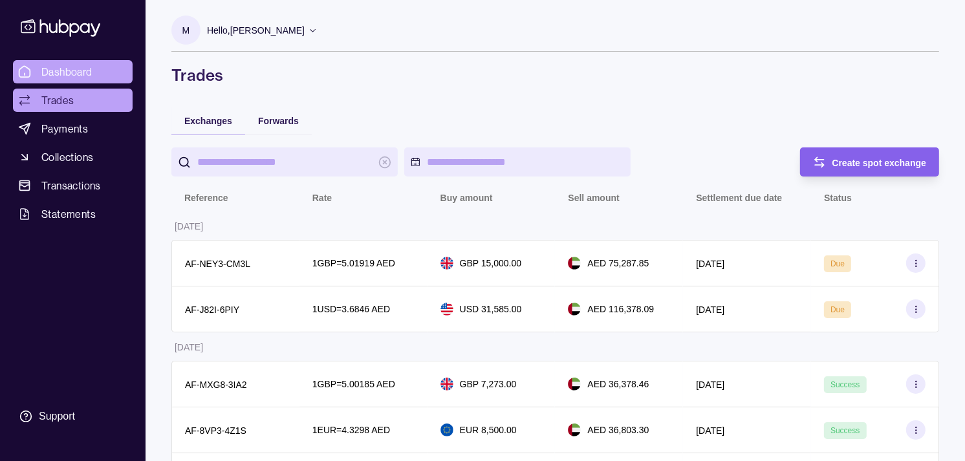
click at [67, 74] on span "Dashboard" at bounding box center [66, 72] width 51 height 16
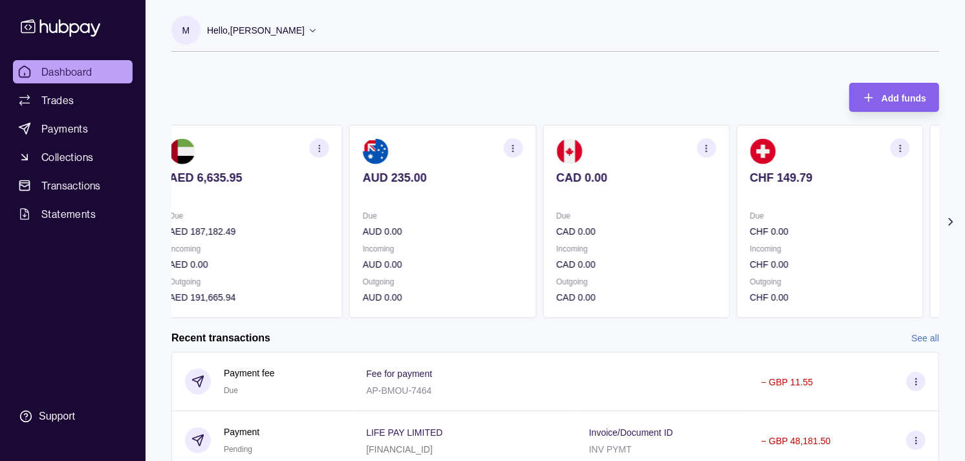
click at [656, 225] on p "CAD 0.00" at bounding box center [636, 231] width 160 height 14
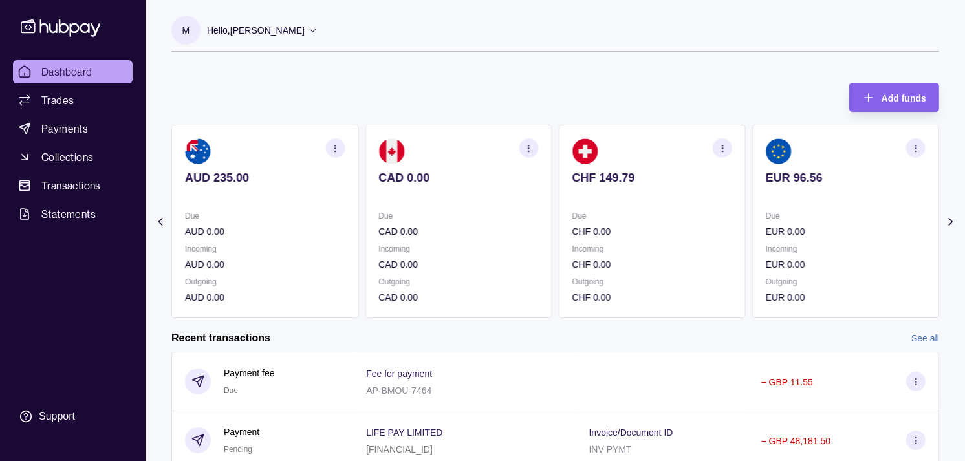
click at [651, 227] on p "CHF 0.00" at bounding box center [652, 231] width 160 height 14
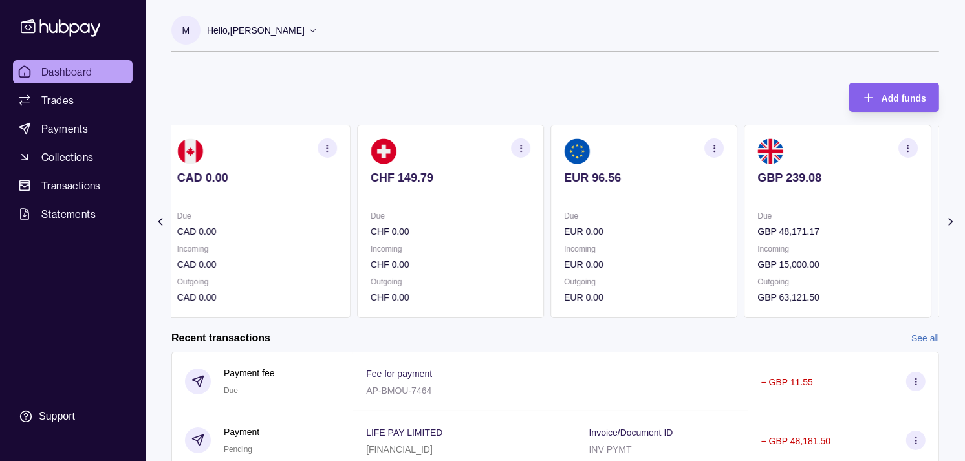
click at [660, 228] on p "EUR 0.00" at bounding box center [644, 231] width 160 height 14
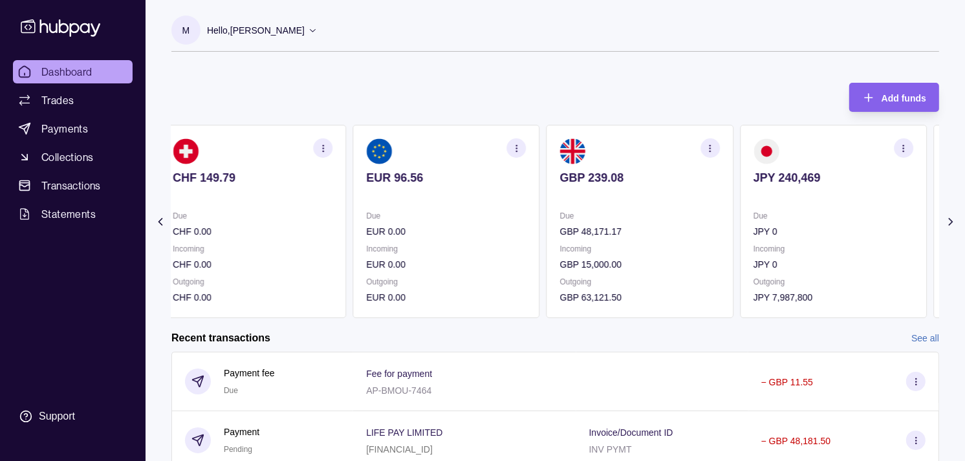
click at [640, 225] on p "GBP 48,171.17" at bounding box center [640, 231] width 160 height 14
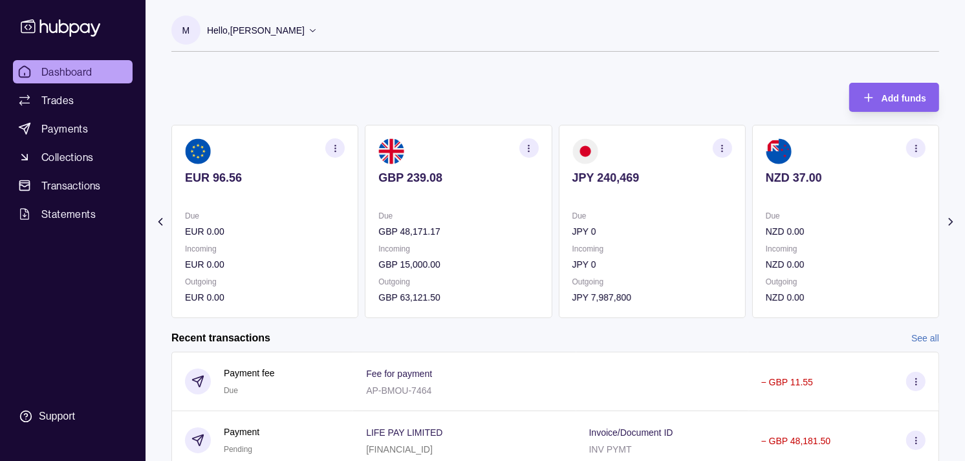
click at [624, 226] on p "JPY 0" at bounding box center [652, 231] width 160 height 14
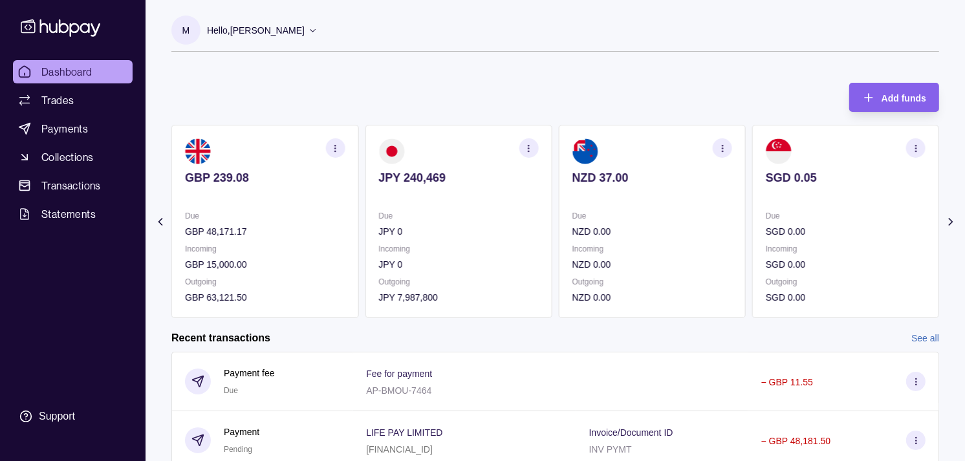
click at [578, 222] on div "Due NZD 0.00" at bounding box center [652, 224] width 160 height 30
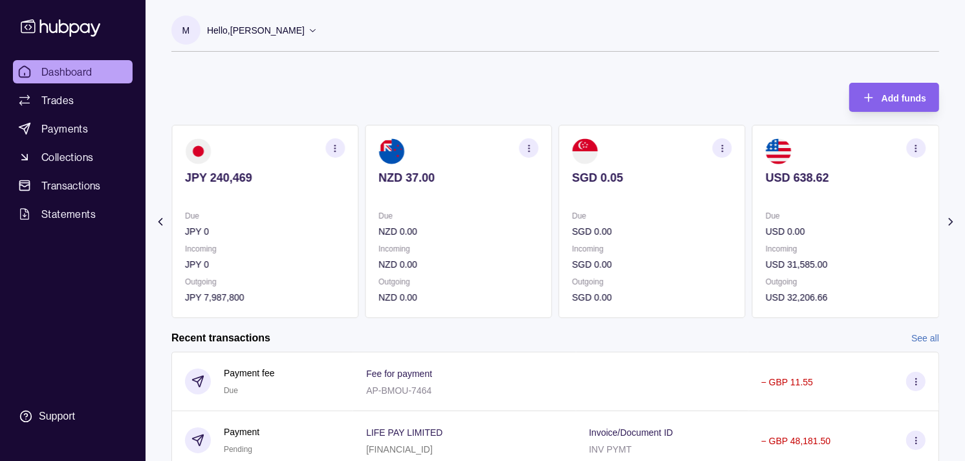
click at [602, 254] on section "SGD 0.05 Due SGD 0.00 Incoming SGD 0.00 Outgoing SGD 0.00" at bounding box center [652, 221] width 187 height 193
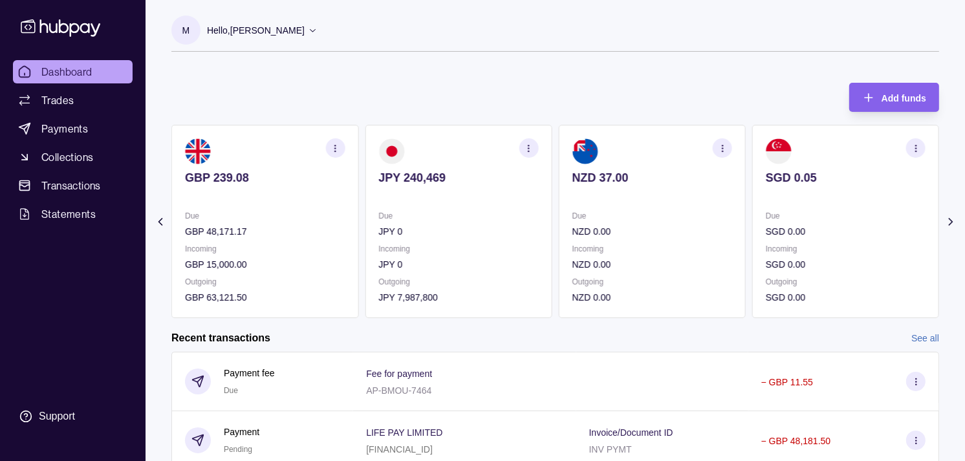
click at [552, 241] on section "JPY 240,469 Due JPY 0 Incoming JPY 0 Outgoing JPY 7,987,800" at bounding box center [458, 221] width 187 height 193
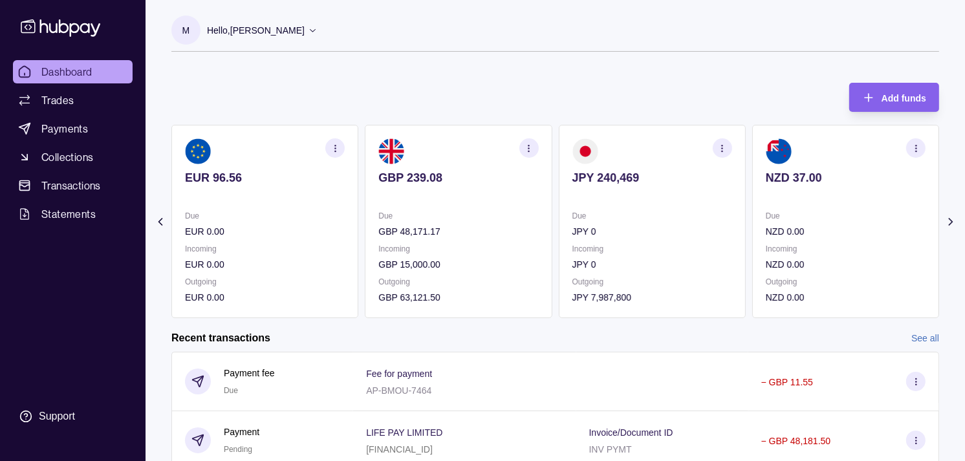
click at [538, 234] on div "Due GBP 48,171.17 Incoming GBP 15,000.00 Outgoing GBP 63,121.50" at bounding box center [458, 257] width 160 height 96
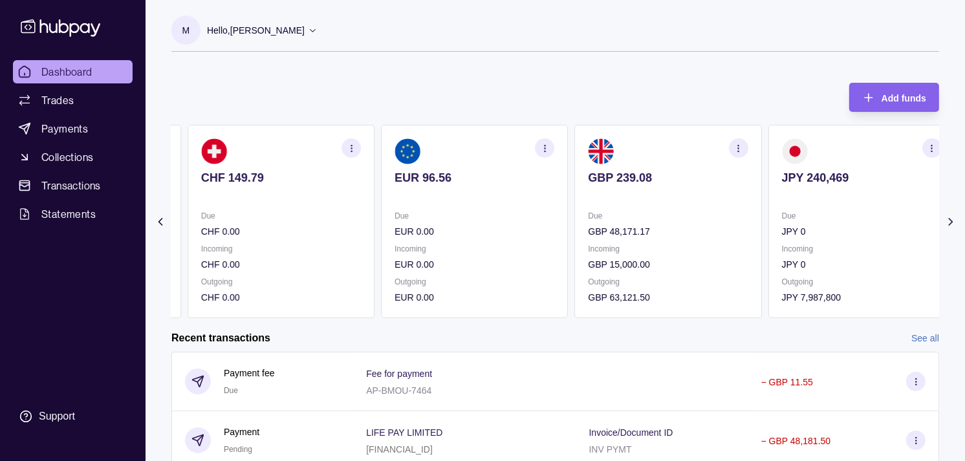
click at [547, 239] on div "Due EUR 0.00 Incoming EUR 0.00 Outgoing EUR 0.00" at bounding box center [475, 257] width 160 height 96
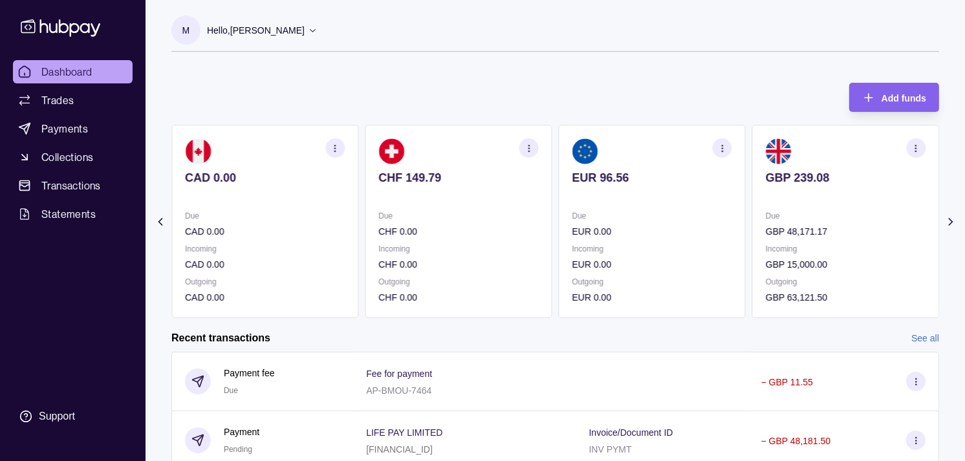
click at [538, 218] on div "Due CHF 0.00" at bounding box center [458, 224] width 160 height 30
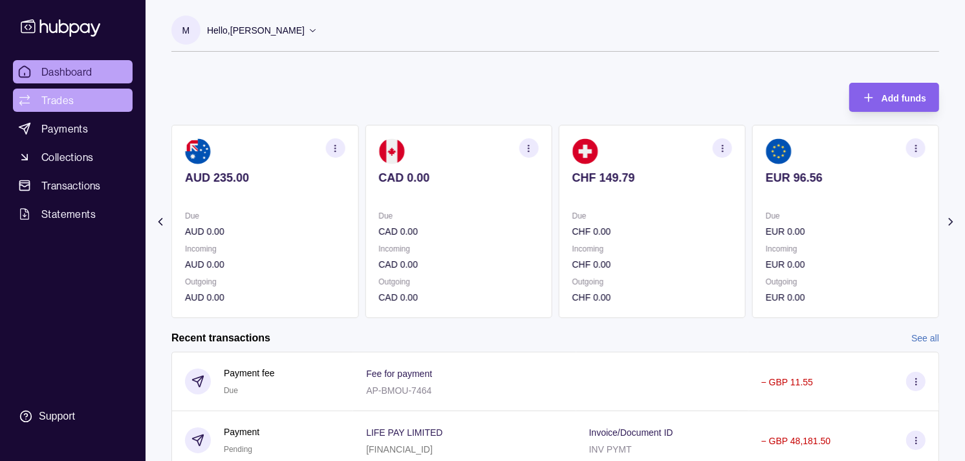
click at [72, 104] on span "Trades" at bounding box center [57, 101] width 32 height 16
